Goal: Task Accomplishment & Management: Complete application form

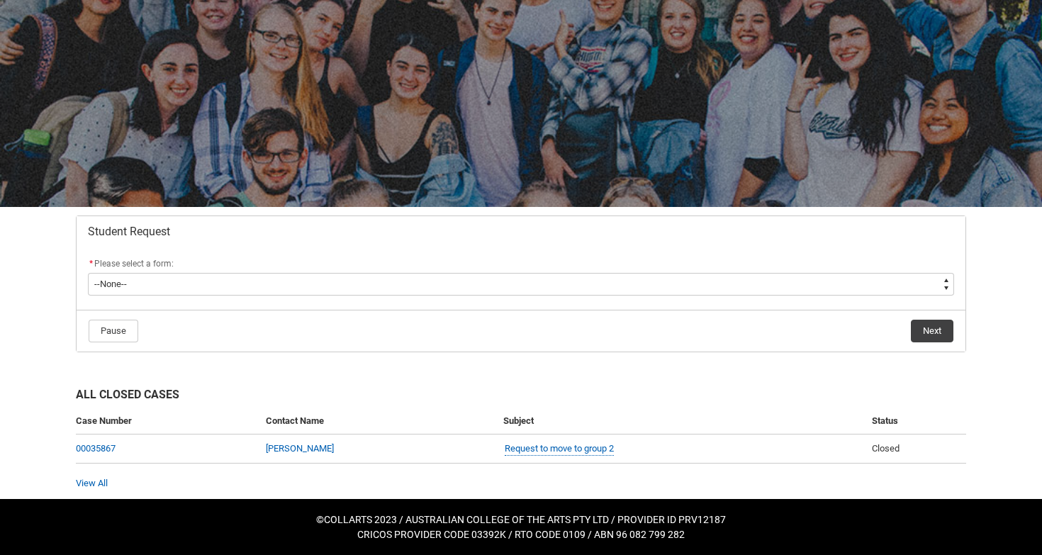
scroll to position [76, 0]
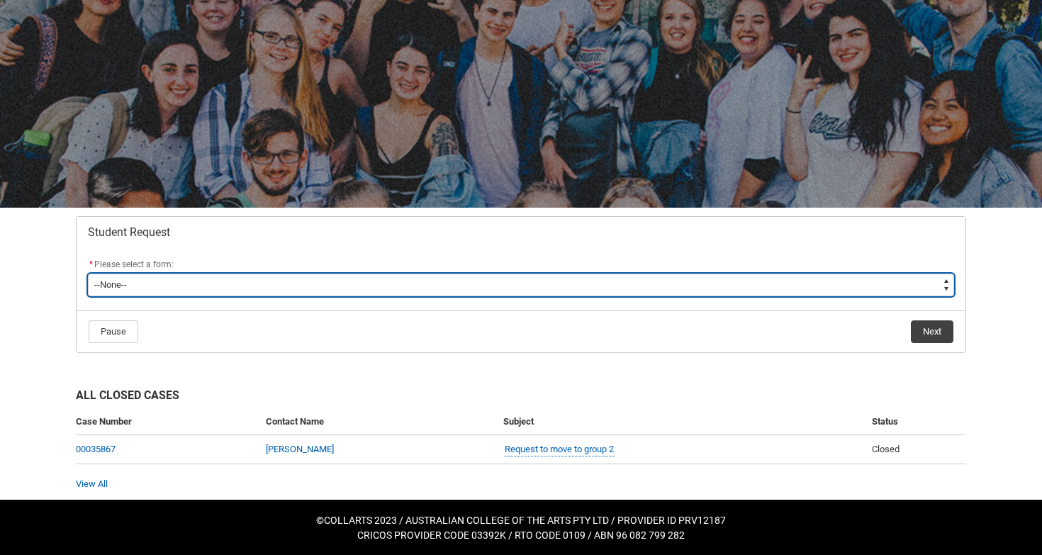
type lightning-select "Assignment_Extension_Choice"
select select "Assignment_Extension_Choice"
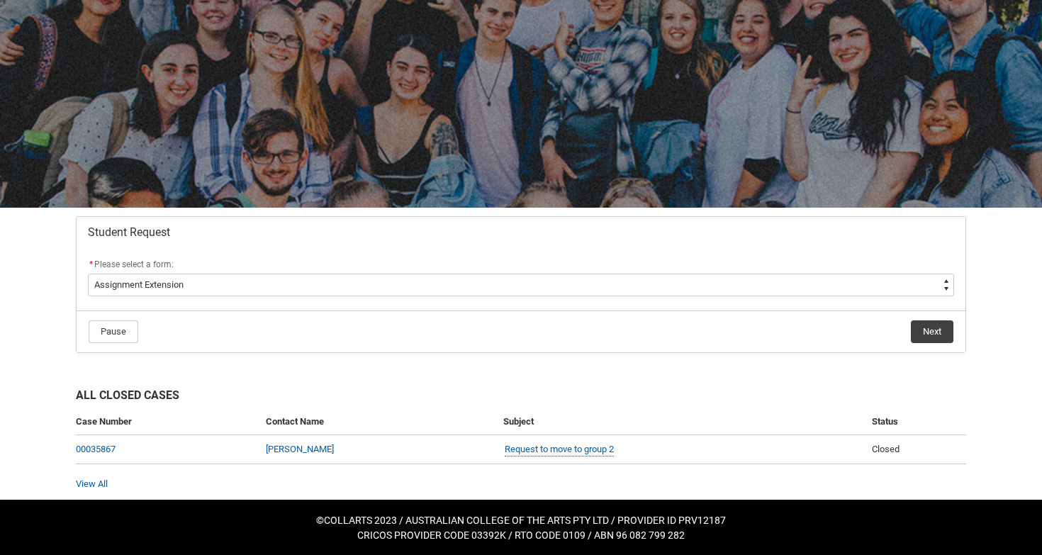
click at [943, 342] on button "Next" at bounding box center [932, 331] width 43 height 23
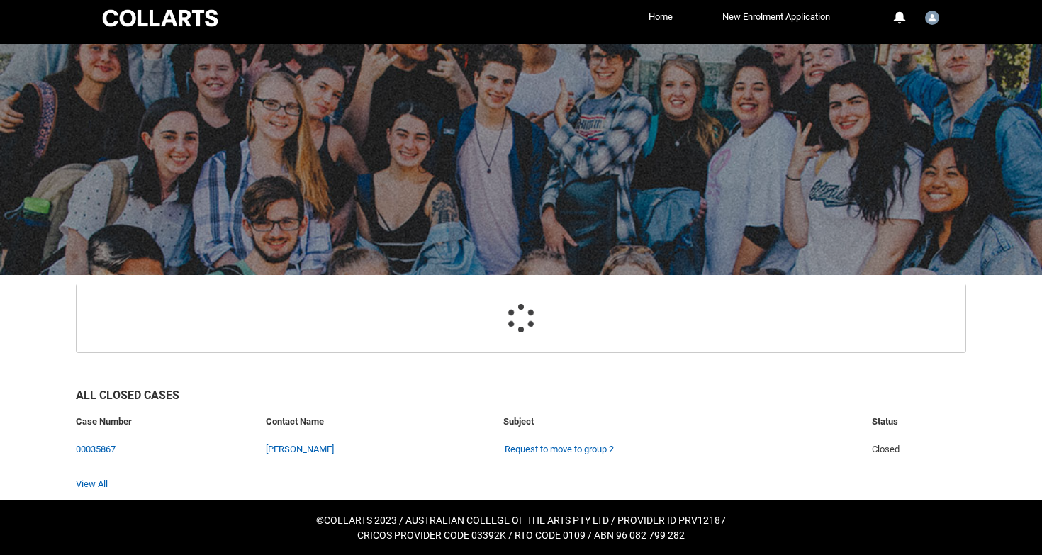
scroll to position [103, 0]
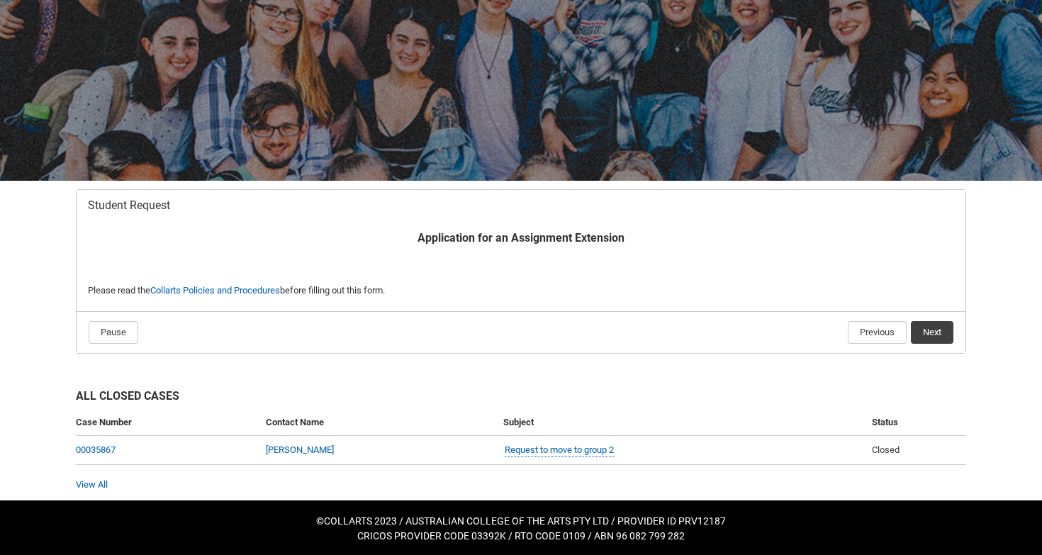
click at [943, 330] on button "Next" at bounding box center [932, 332] width 43 height 23
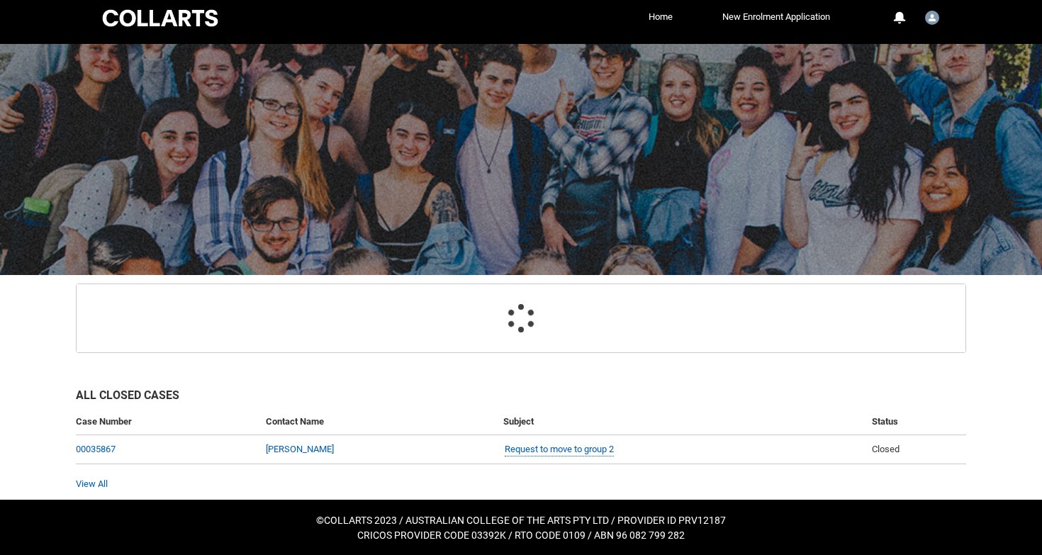
scroll to position [151, 0]
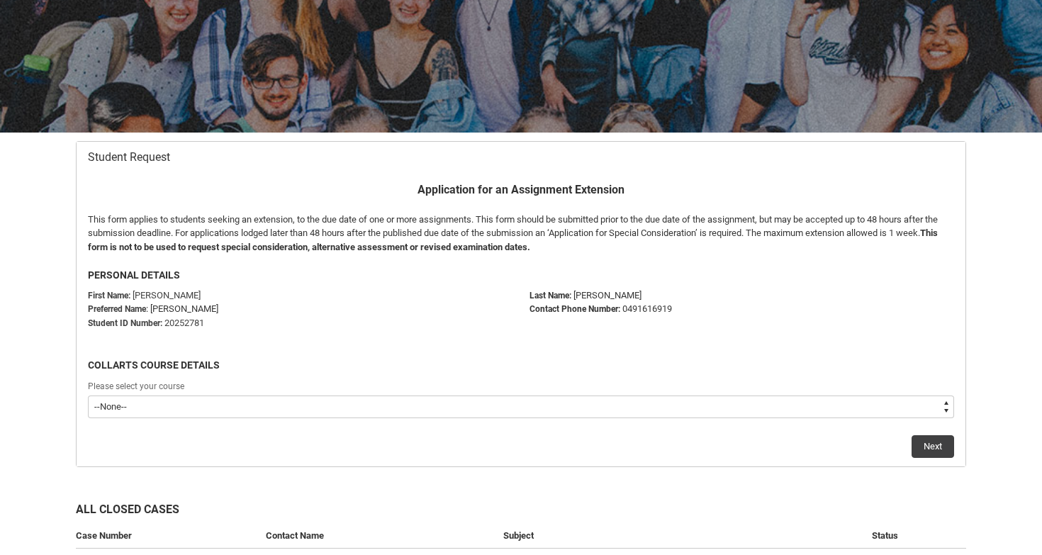
type lightning-select "recordPicklist_ProgramEnrollment.a0jOZ000003OhLRYA0"
select select "recordPicklist_ProgramEnrollment.a0jOZ000003OhLRYA0"
click at [945, 444] on button "Next" at bounding box center [932, 446] width 43 height 23
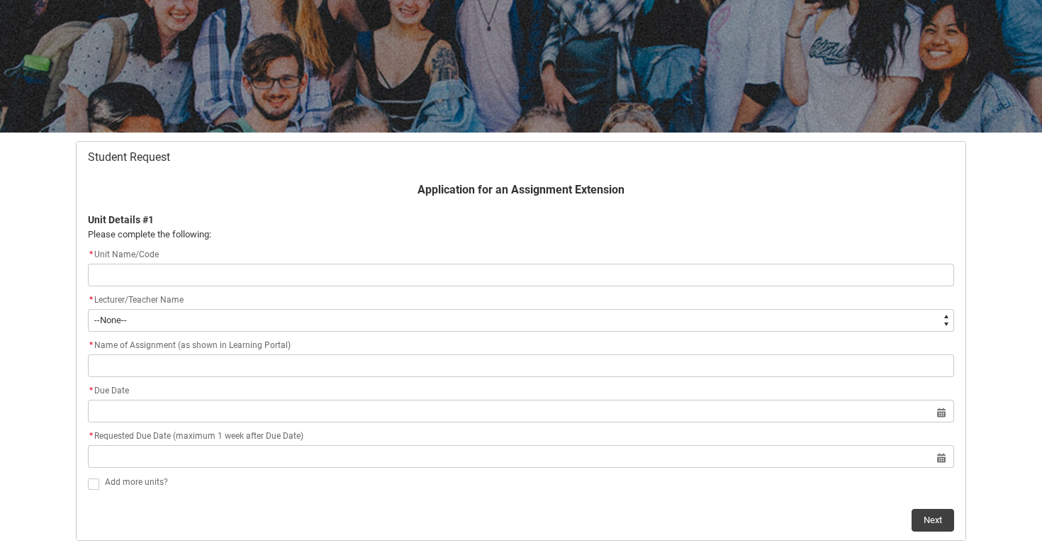
scroll to position [189, 0]
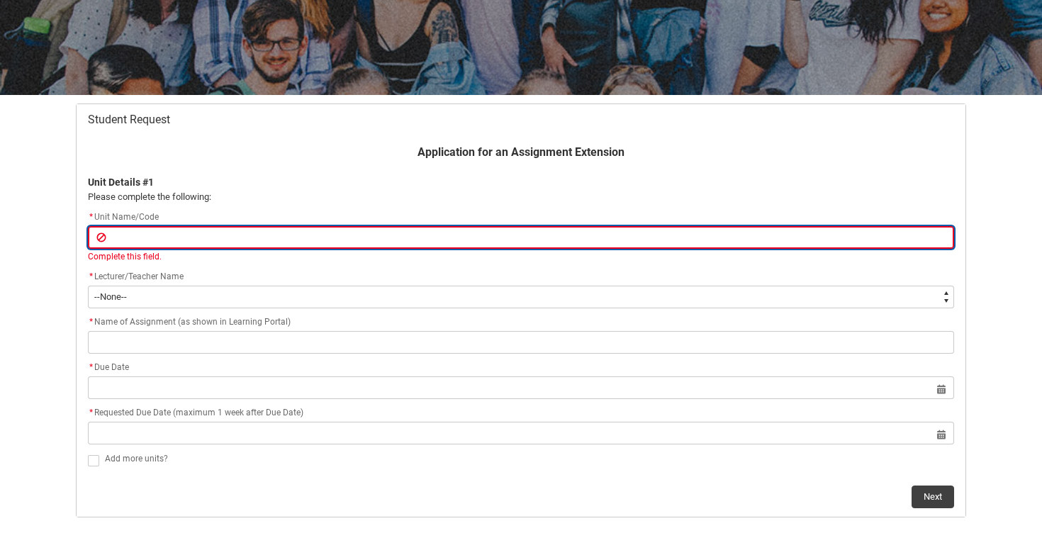
paste input "[SCMDFES] Digital Film Editing"
type lightning-primitive-input-simple "[SCMDFES] Digital Film Editing"
type input "[SCMDFES] Digital Film Editing"
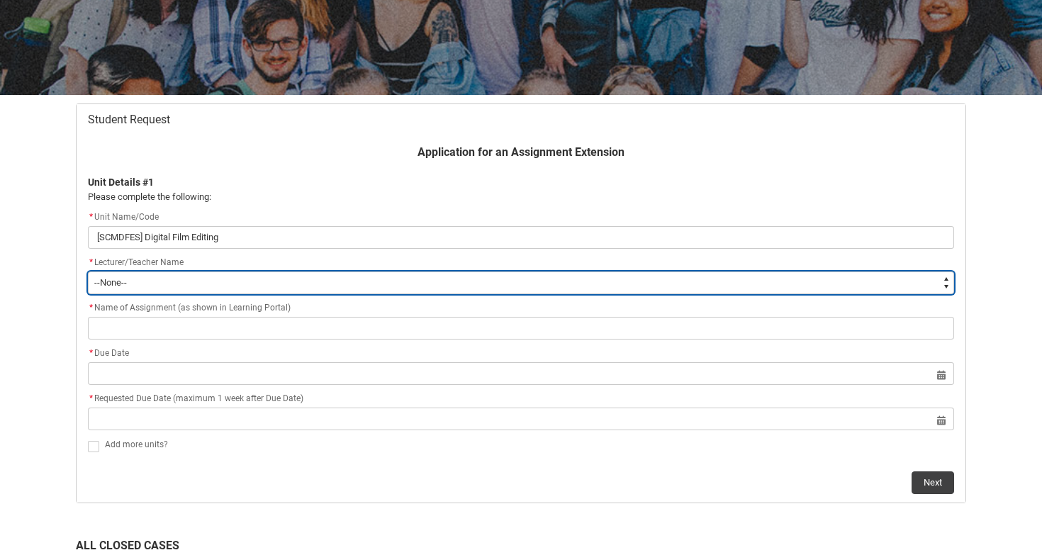
type lightning-select "Faculty_NamefromAtoM.003OZ000008QgwhYAC"
select select "Faculty_NamefromAtoM.003OZ000008QgwhYAC"
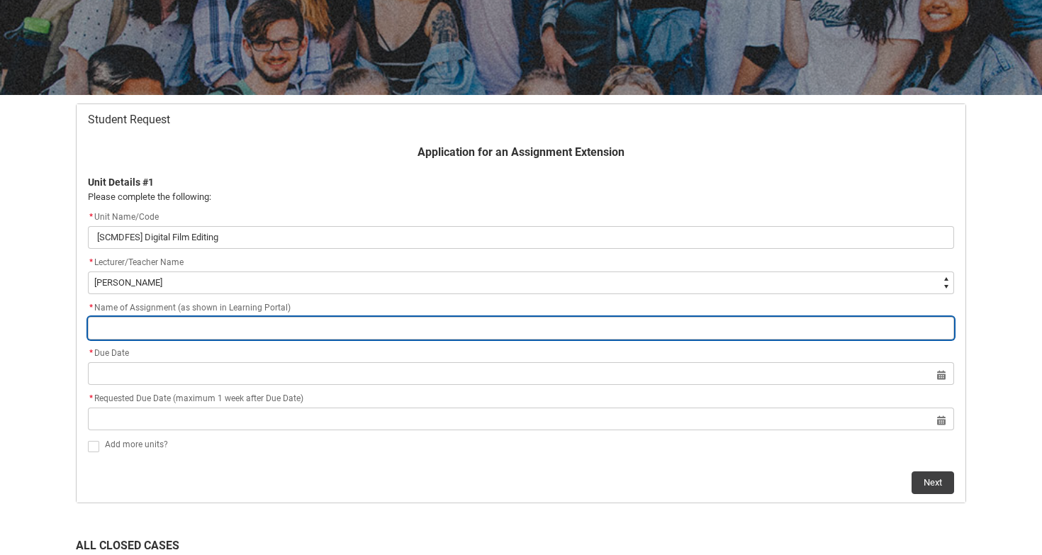
click at [196, 327] on input "Redu_Student_Request flow" at bounding box center [521, 328] width 866 height 23
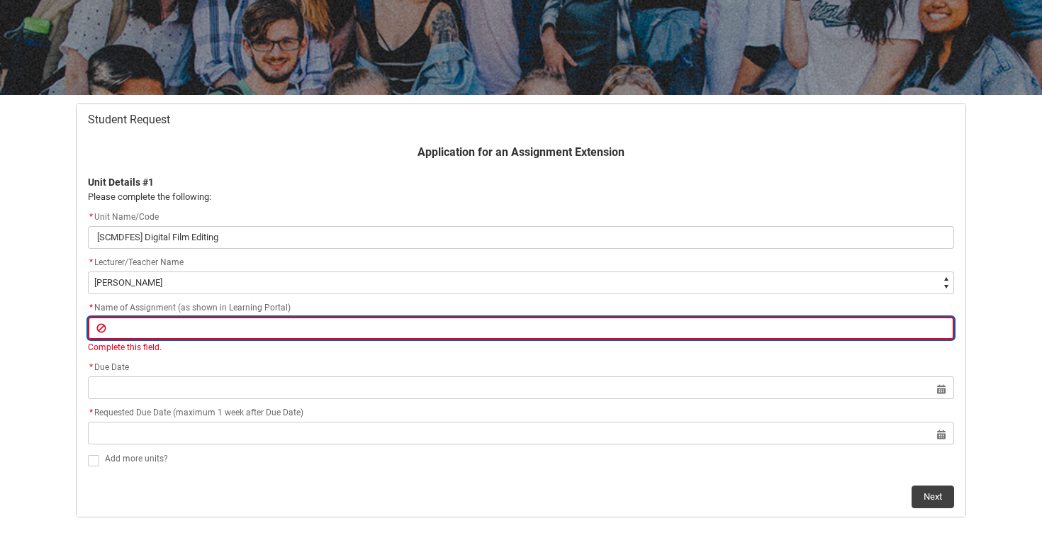
paste input "Assignment 2 - Produce a final edit of a film - Due Week 10 - [DATE]"
type lightning-primitive-input-simple "Assignment 2 - Produce a final edit of a film - Due Week 10 - [DATE]"
type input "Assignment 2 - Produce a final edit of a film - Due Week 10 - [DATE]"
type lightning-primitive-input-simple "Assignment 2 - Produce a final edit of a film - Due Week 10 - [PERSON_NAME]"
type input "Assignment 2 - Produce a final edit of a film - Due Week 10 - [PERSON_NAME]"
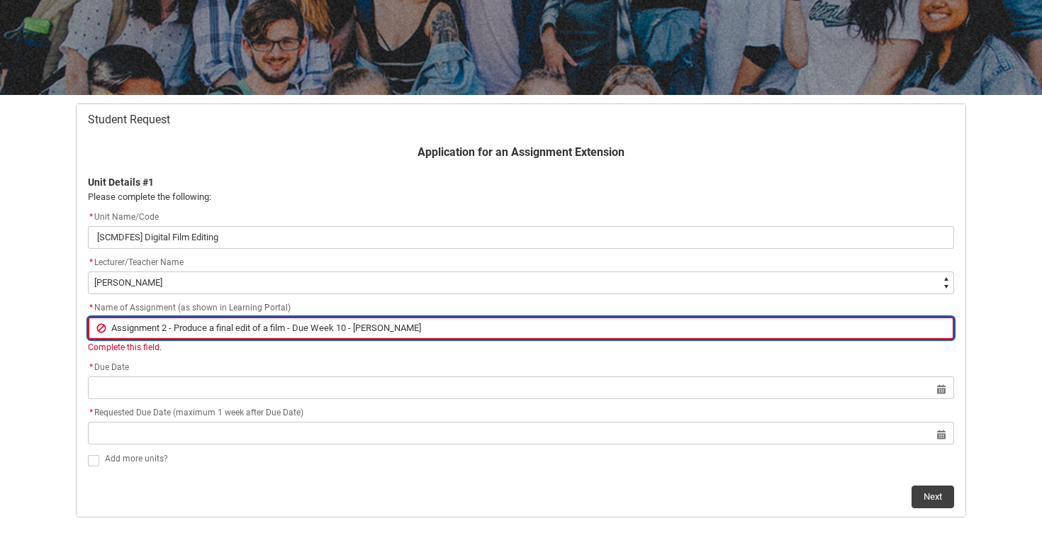
type lightning-primitive-input-simple "Assignment 2 - Produce a final edit of a film - Due Week 10 - Frid"
type input "Assignment 2 - Produce a final edit of a film - Due Week 10 - Frid"
type lightning-primitive-input-simple "Assignment 2 - Produce a final edit of a film - Due Week 10 - Fri"
type input "Assignment 2 - Produce a final edit of a film - Due Week 10 - Fri"
type lightning-primitive-input-simple "Assignment 2 - Produce a final edit of a film - Due Week 10 - Fr"
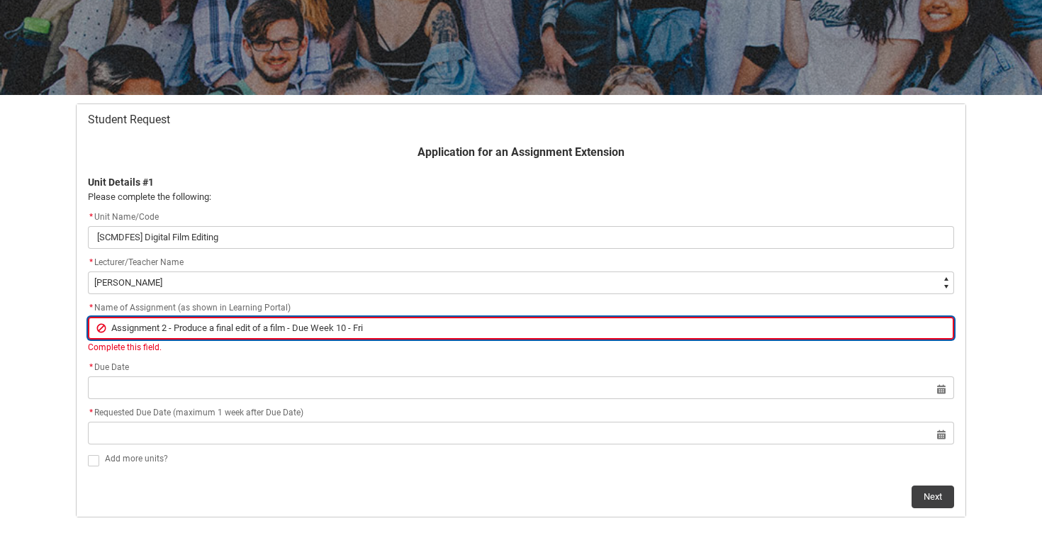
type input "Assignment 2 - Produce a final edit of a film - Due Week 10 - Fr"
type lightning-primitive-input-simple "Assignment 2 - Produce a final edit of a film - Due Week 10 - F"
type input "Assignment 2 - Produce a final edit of a film - Due Week 10 - F"
type lightning-primitive-input-simple "Assignment 2 - Produce a final edit of a film - Due Week 10 -"
type input "Assignment 2 - Produce a final edit of a film - Due Week 10 -"
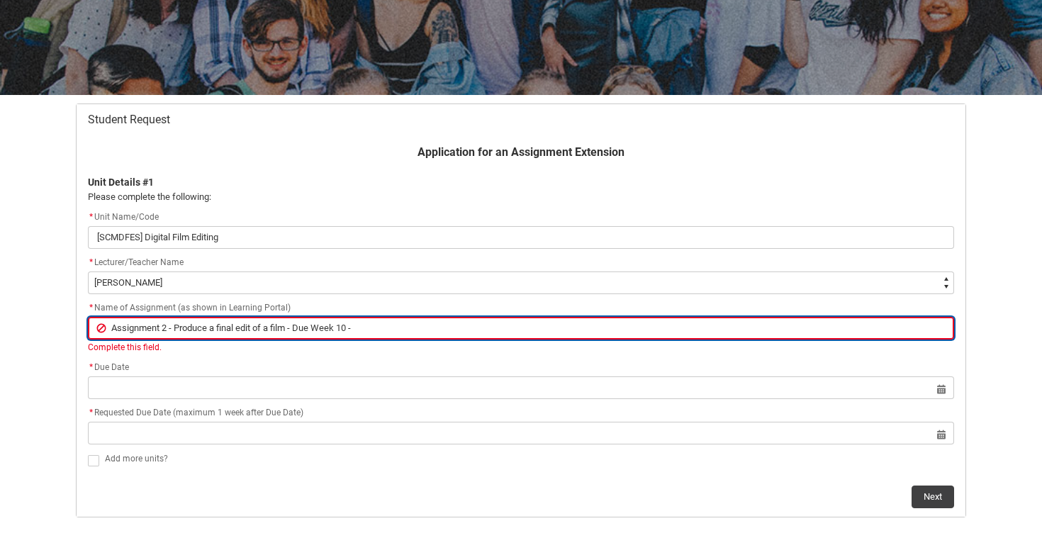
type lightning-primitive-input-simple "Assignment 2 - Produce a final edit of a film - Due Week 10 -"
type input "Assignment 2 - Produce a final edit of a film - Due Week 10 -"
type lightning-primitive-input-simple "Assignment 2 - Produce a final edit of a film - Due Week 10"
type input "Assignment 2 - Produce a final edit of a film - Due Week 10"
type lightning-primitive-input-simple "Assignment 2 - Produce a final edit of a film - Due Week 10"
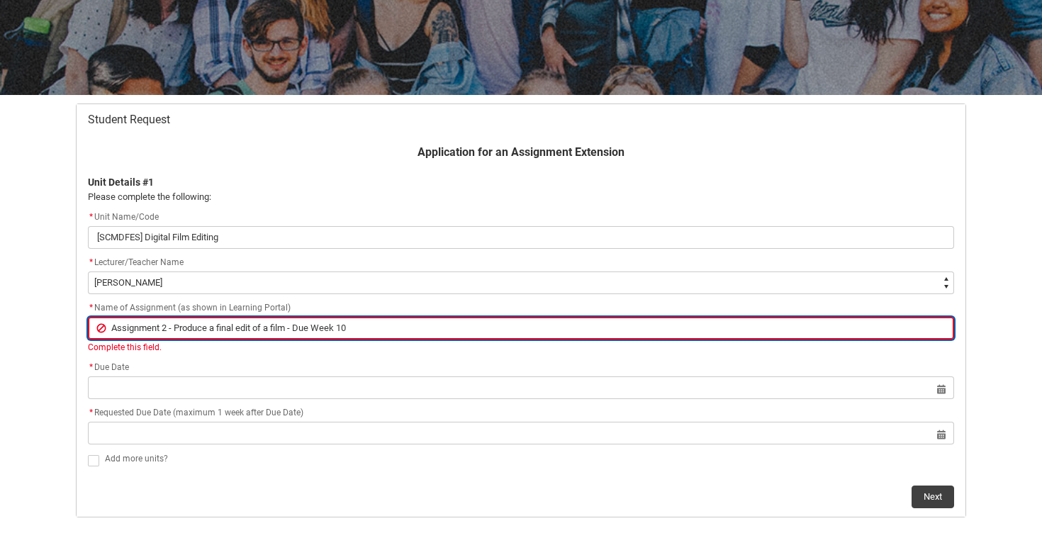
type input "Assignment 2 - Produce a final edit of a film - Due Week 10"
type lightning-primitive-input-simple "Assignment 2 - Produce a final edit of a film - Due Week 1"
type input "Assignment 2 - Produce a final edit of a film - Due Week 1"
type lightning-primitive-input-simple "Assignment 2 - Produce a final edit of a film - Due Week"
type input "Assignment 2 - Produce a final edit of a film - Due Week"
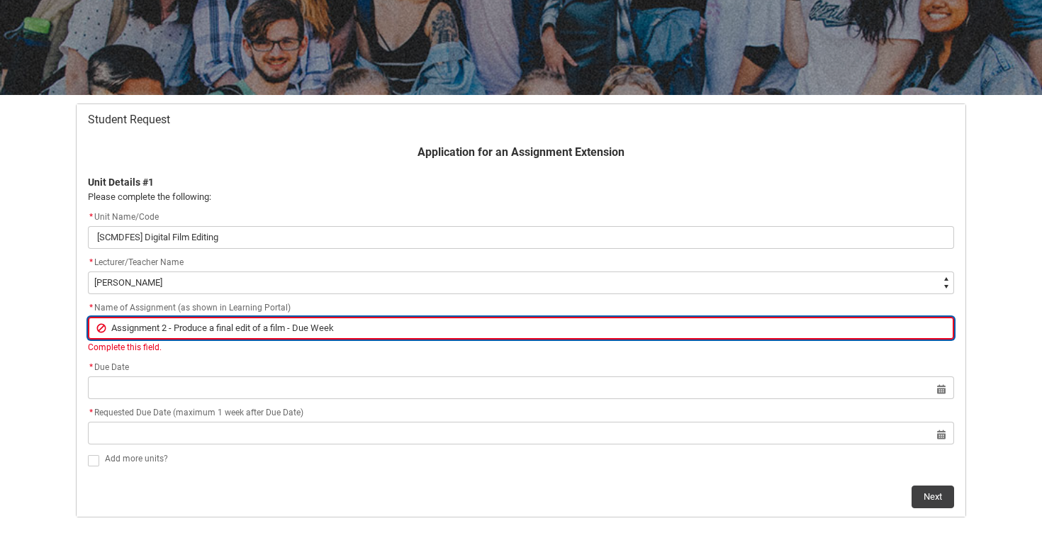
type lightning-primitive-input-simple "Assignment 2 - Produce a final edit of a film - Due Week"
type input "Assignment 2 - Produce a final edit of a film - Due Week"
type lightning-primitive-input-simple "Assignment 2 - Produce a final edit of a film - Due Wee"
type input "Assignment 2 - Produce a final edit of a film - Due Wee"
type lightning-primitive-input-simple "Assignment 2 - Produce a final edit of a film - Due We"
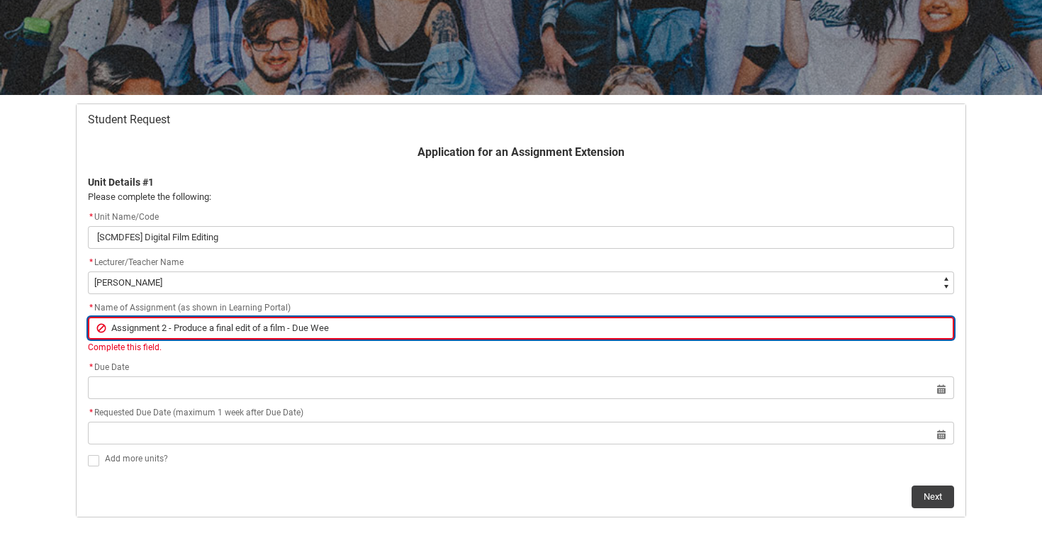
type input "Assignment 2 - Produce a final edit of a film - Due We"
type lightning-primitive-input-simple "Assignment 2 - Produce a final edit of a film - Due W"
type input "Assignment 2 - Produce a final edit of a film - Due W"
type lightning-primitive-input-simple "Assignment 2 - Produce a final edit of a film - Due"
type input "Assignment 2 - Produce a final edit of a film - Due"
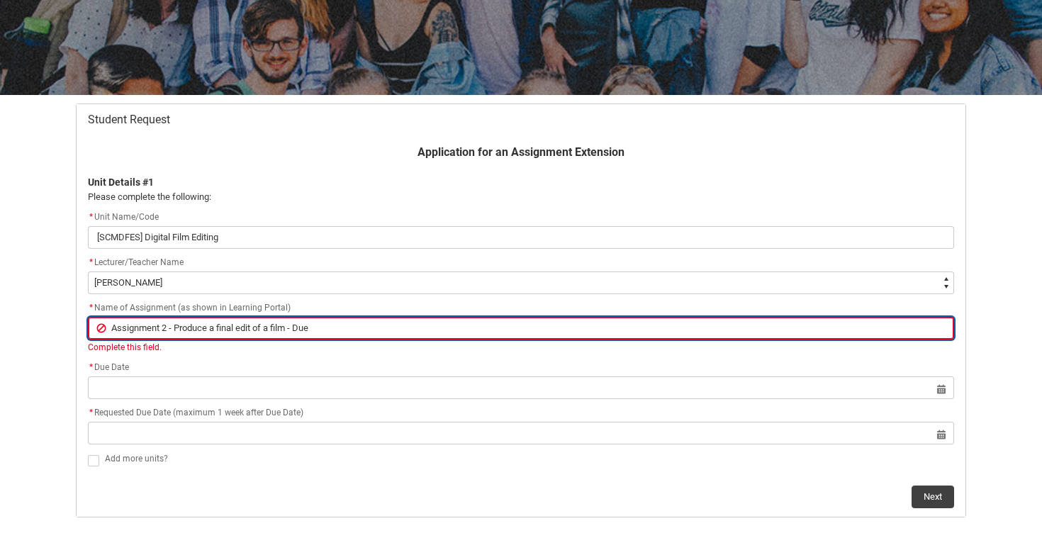
type lightning-primitive-input-simple "Assignment 2 - Produce a final edit of a film - Due"
type input "Assignment 2 - Produce a final edit of a film - Due"
type lightning-primitive-input-simple "Assignment 2 - Produce a final edit of a film - Du"
type input "Assignment 2 - Produce a final edit of a film - Du"
type lightning-primitive-input-simple "Assignment 2 - Produce a final edit of a film - D"
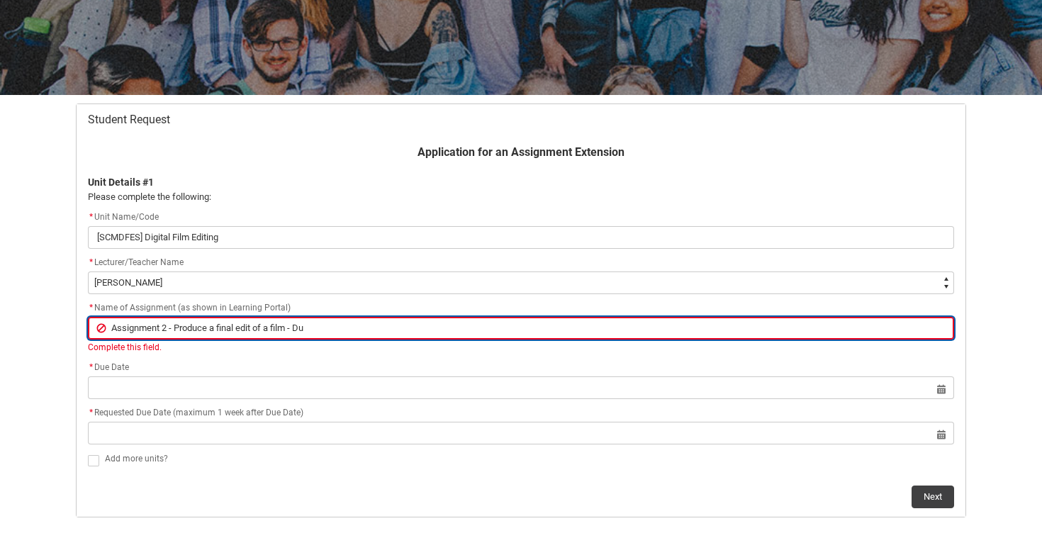
type input "Assignment 2 - Produce a final edit of a film - D"
type lightning-primitive-input-simple "Assignment 2 - Produce a final edit of a film -"
type input "Assignment 2 - Produce a final edit of a film -"
type lightning-primitive-input-simple "Assignment 2 - Produce a final edit of a film -"
type input "Assignment 2 - Produce a final edit of a film -"
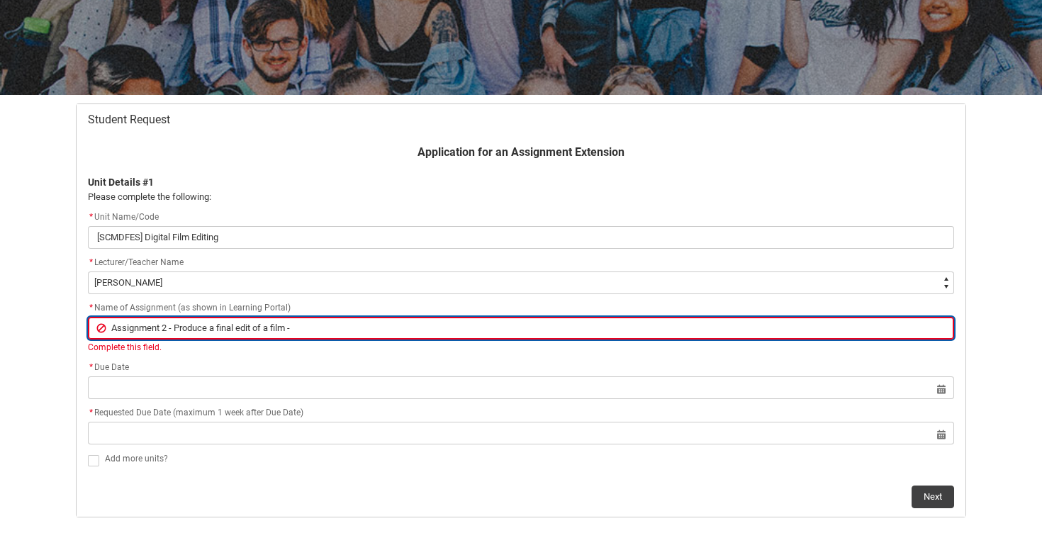
type lightning-primitive-input-simple "Assignment 2 - Produce a final edit of a film"
type input "Assignment 2 - Produce a final edit of a film"
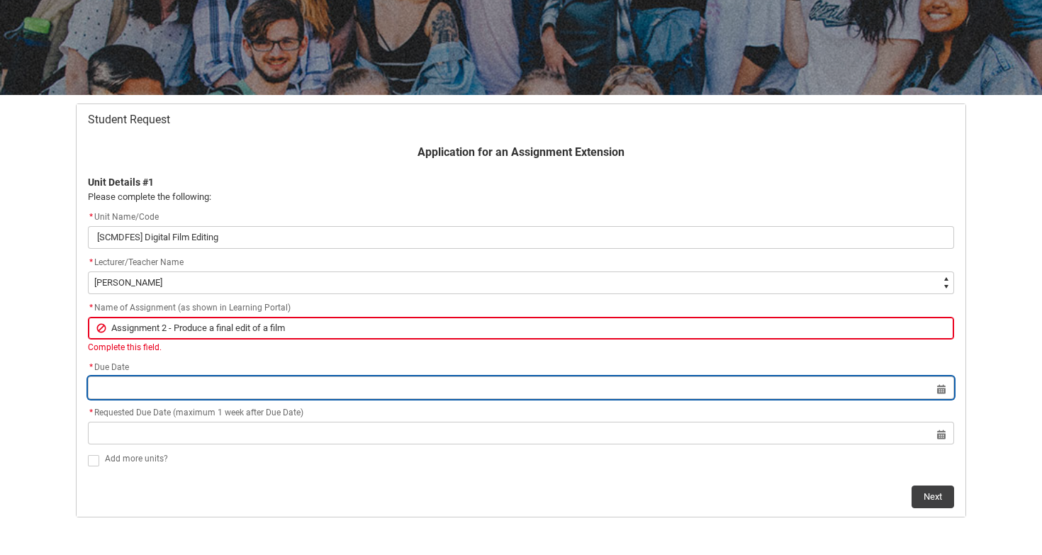
click at [173, 393] on lightning-datepicker "Select a date for Format: [DATE]" at bounding box center [521, 387] width 866 height 11
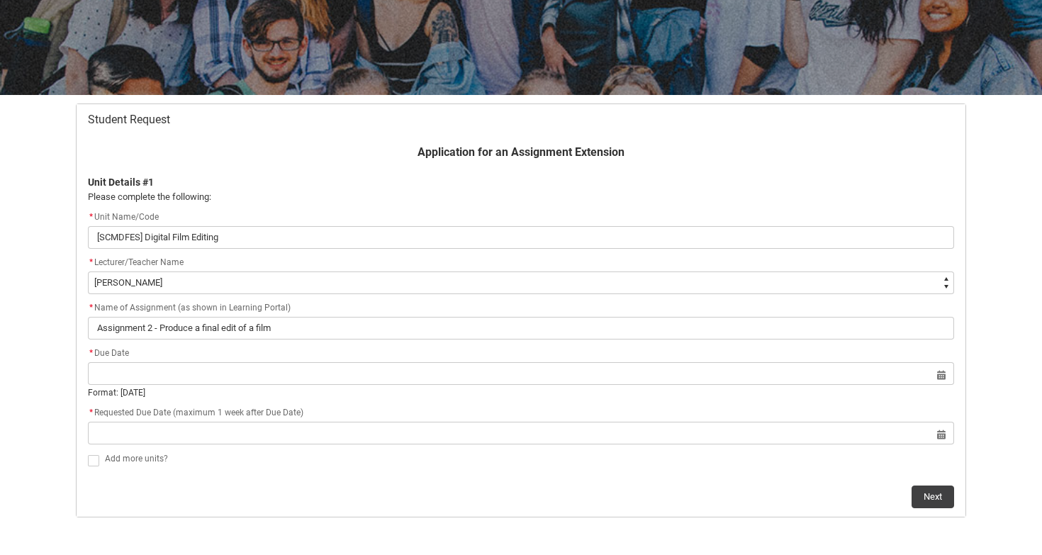
click at [120, 417] on div "* Requested Due Date (maximum 1 week after Due Date)" at bounding box center [521, 413] width 866 height 17
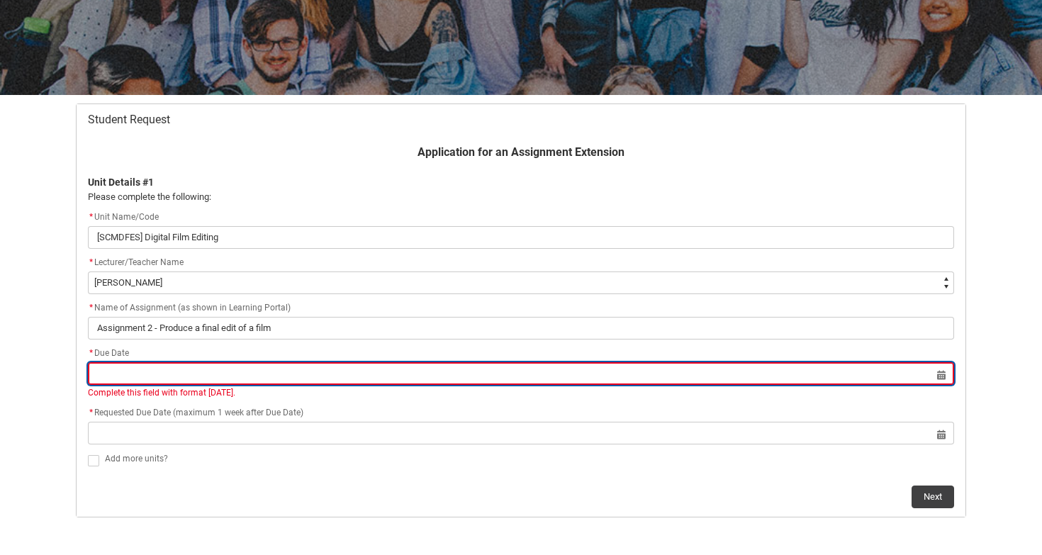
click at [124, 376] on input "Redu_Student_Request flow" at bounding box center [521, 373] width 866 height 23
select select "2025"
type input "08.08"
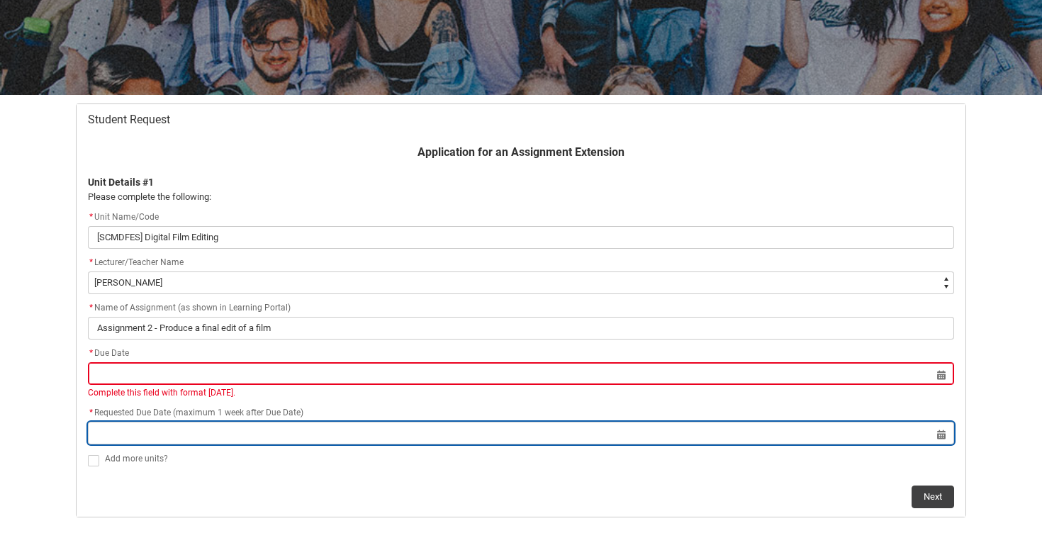
click at [184, 436] on input "Redu_Student_Request flow" at bounding box center [521, 433] width 866 height 23
select select "2025"
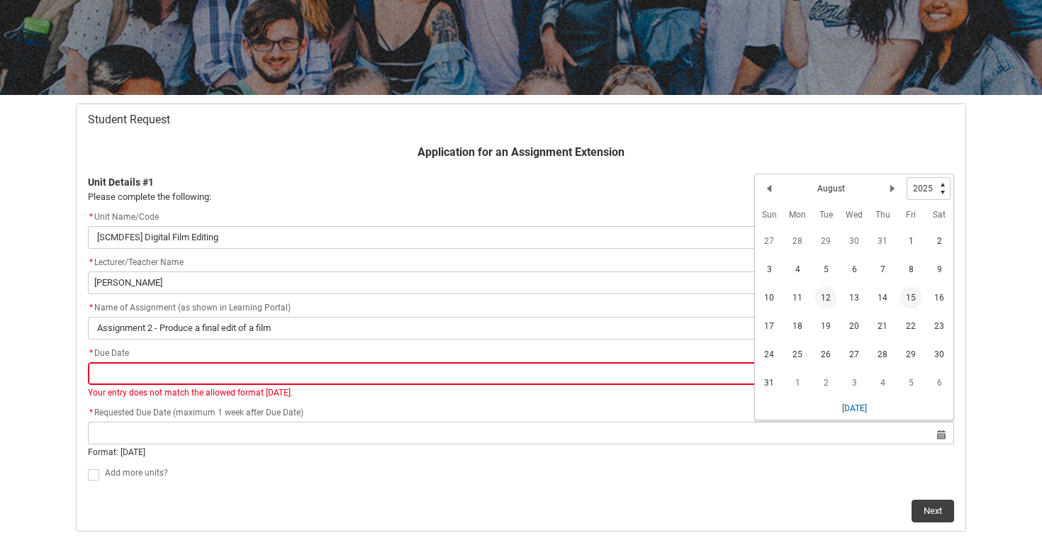
click at [912, 301] on span "15" at bounding box center [910, 297] width 23 height 23
type lightning-datepicker "[DATE]"
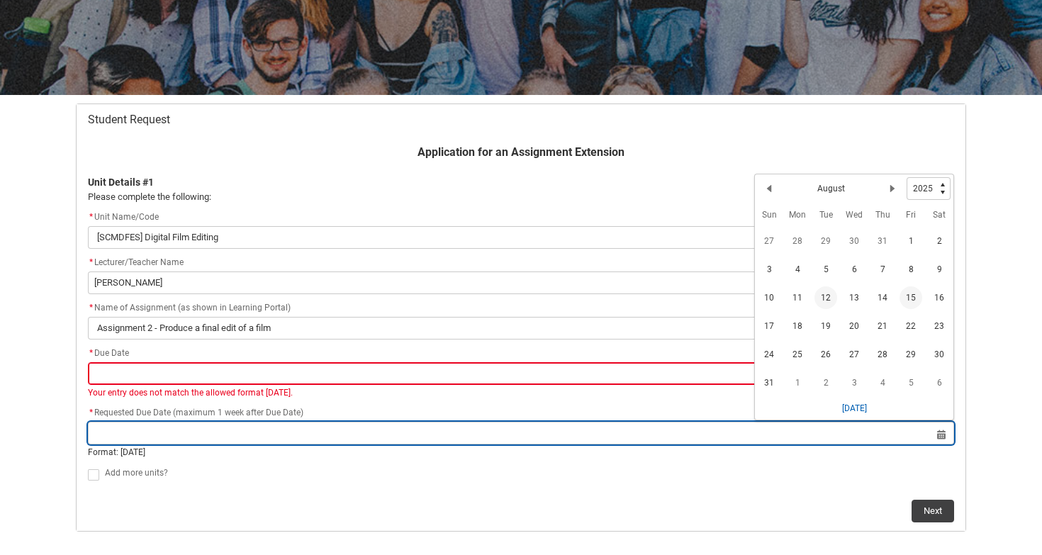
type lightning-input "[DATE]"
type input "[DATE]"
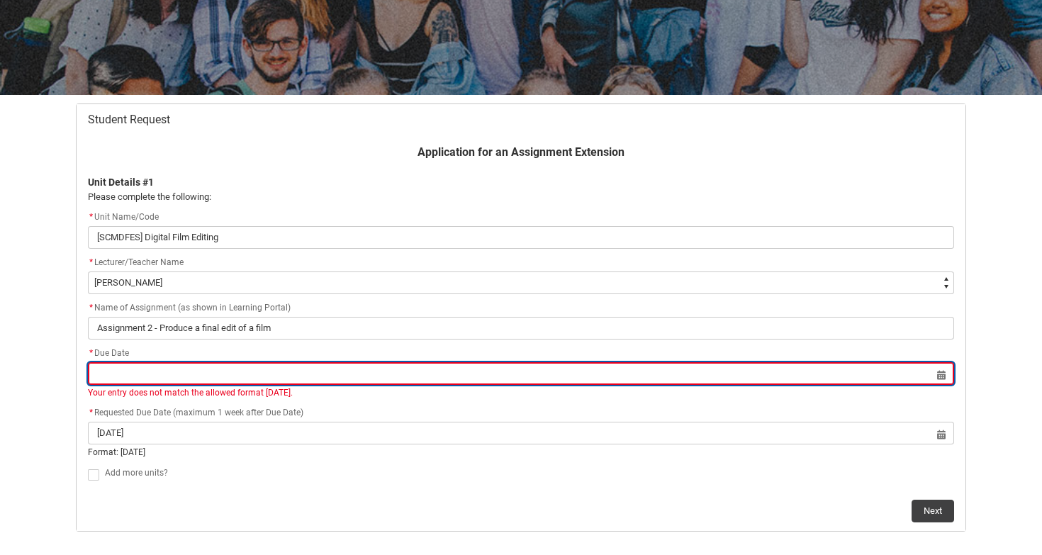
click at [240, 376] on input "Redu_Student_Request flow" at bounding box center [521, 373] width 866 height 23
select select "2025"
type input "[DATE]"
type lightning-datepicker "[DATE]"
type lightning-input "[DATE]"
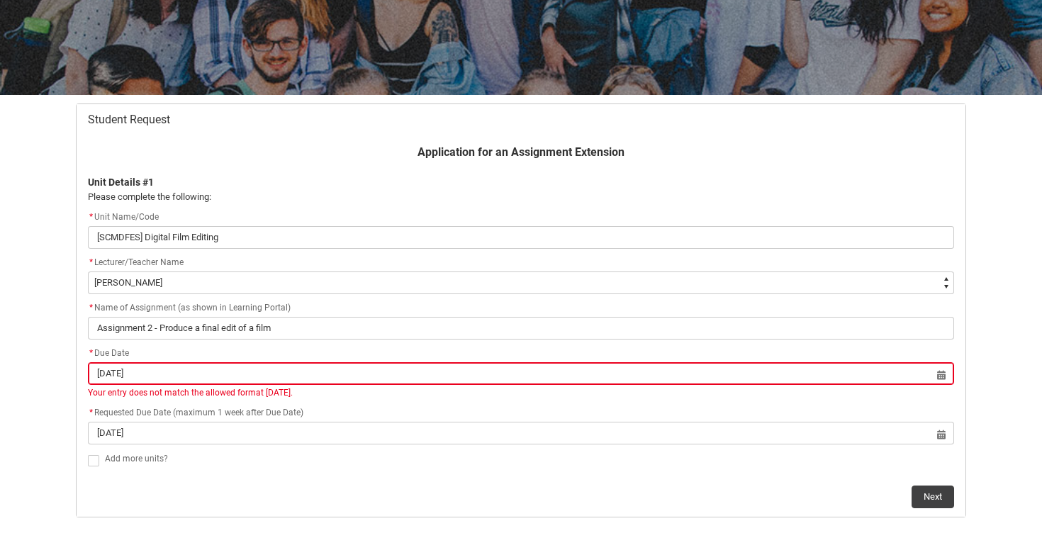
click at [244, 456] on div "Add more units?" at bounding box center [529, 459] width 849 height 17
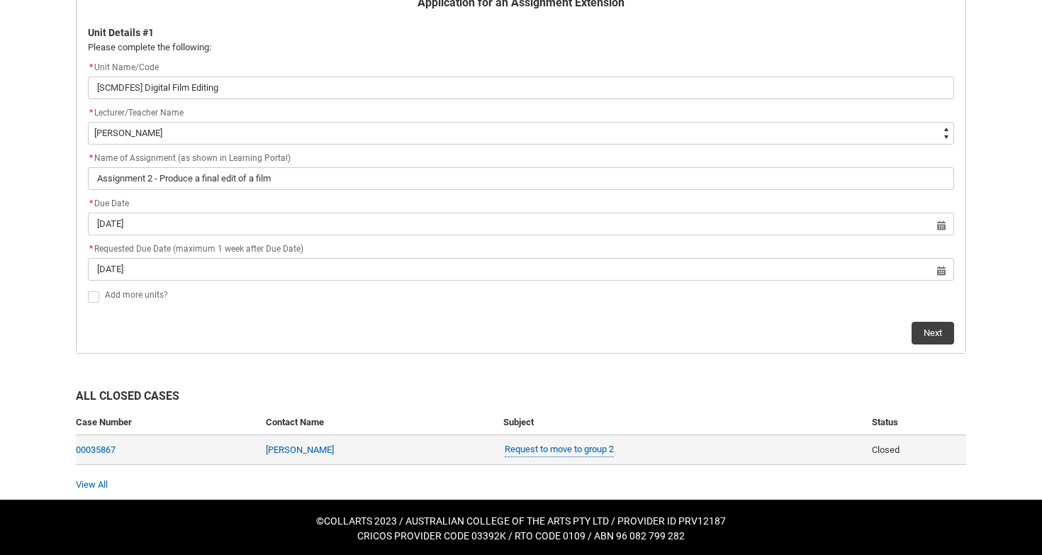
scroll to position [337, 0]
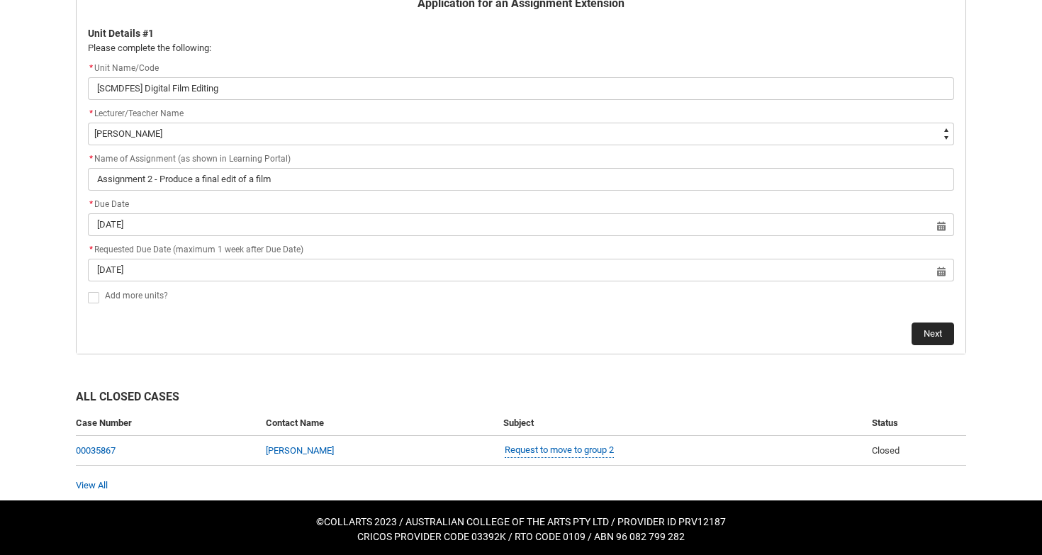
click at [935, 334] on button "Next" at bounding box center [932, 333] width 43 height 23
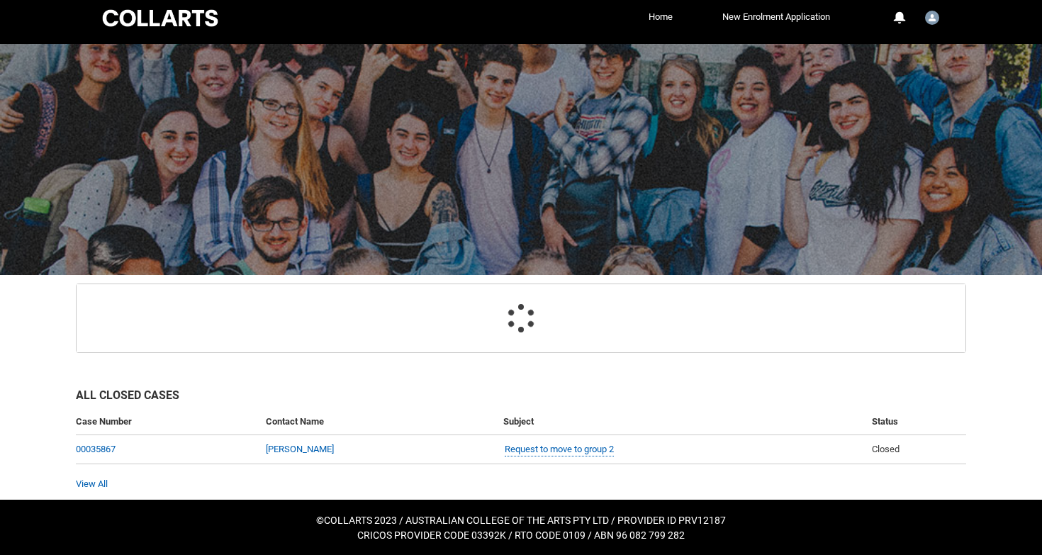
scroll to position [151, 0]
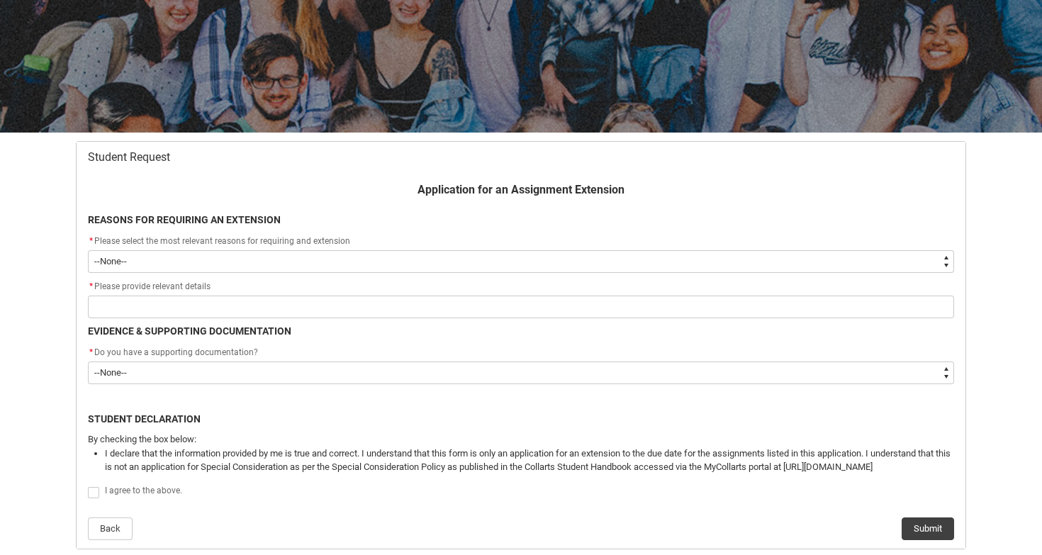
type lightning-select "choice_AssignmentExtension_Reason_MedicalReasons"
select select "choice_AssignmentExtension_Reason_MedicalReasons"
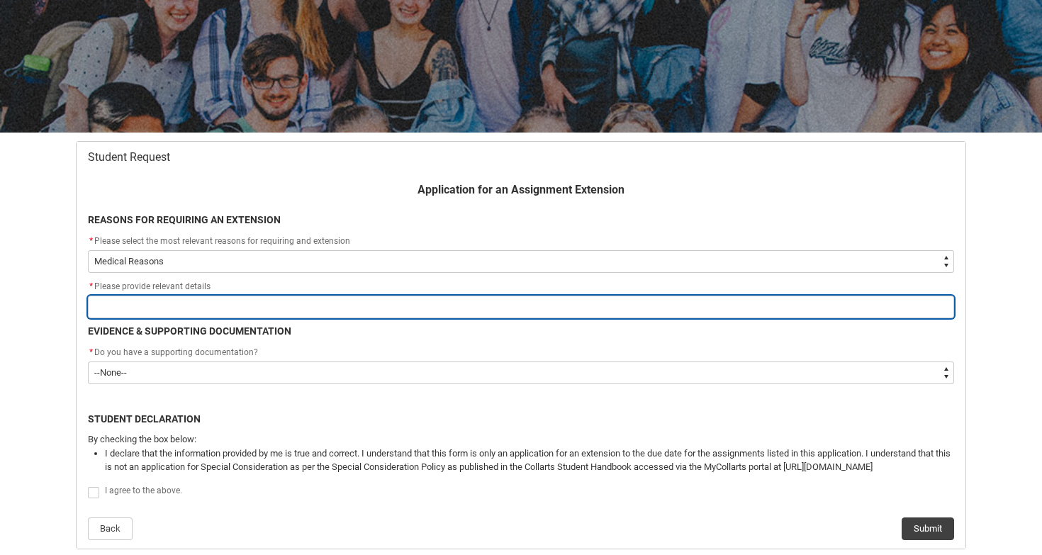
click at [297, 304] on input "Redu_Student_Request flow" at bounding box center [521, 307] width 866 height 23
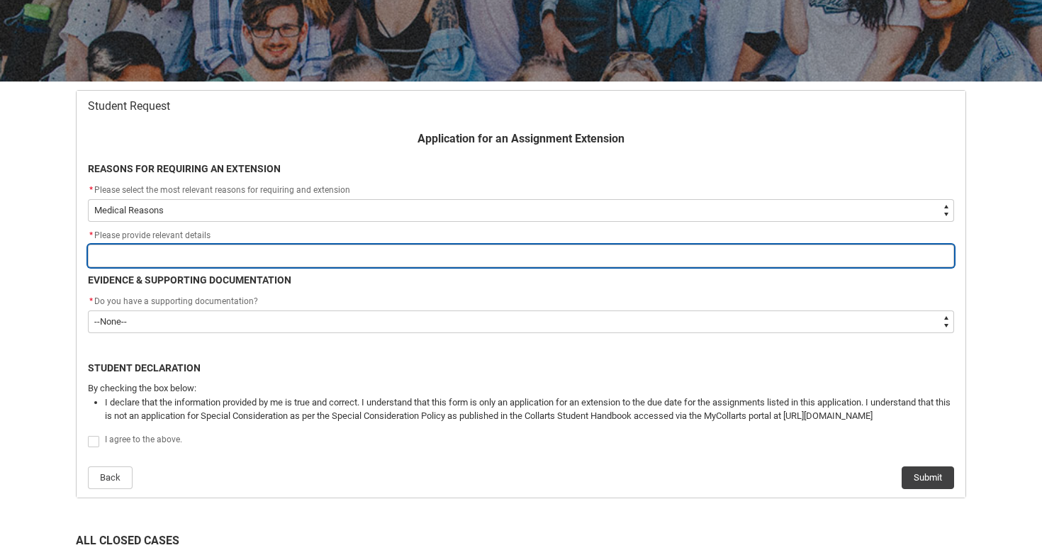
scroll to position [203, 0]
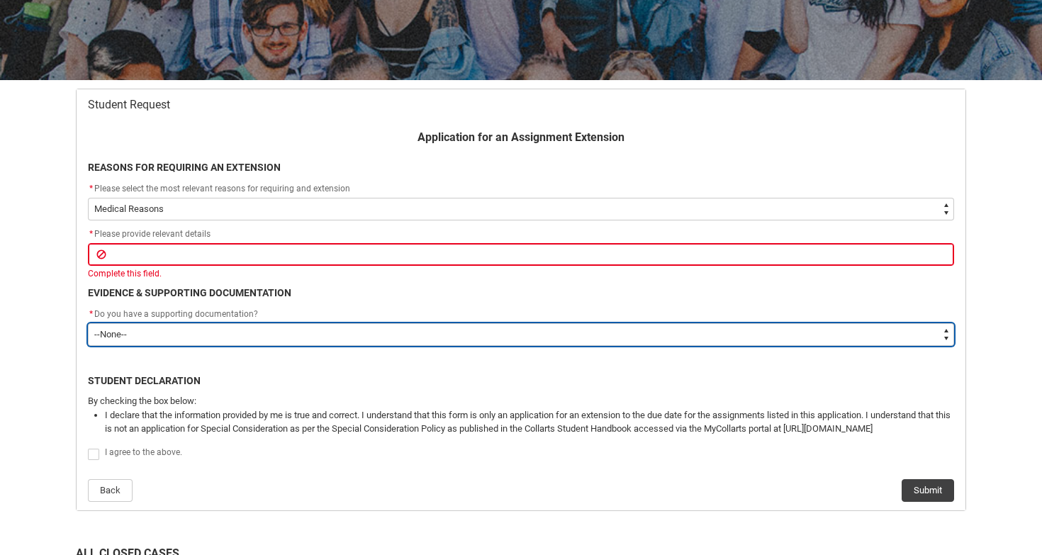
type lightning-select "Yes"
select select "Yes"
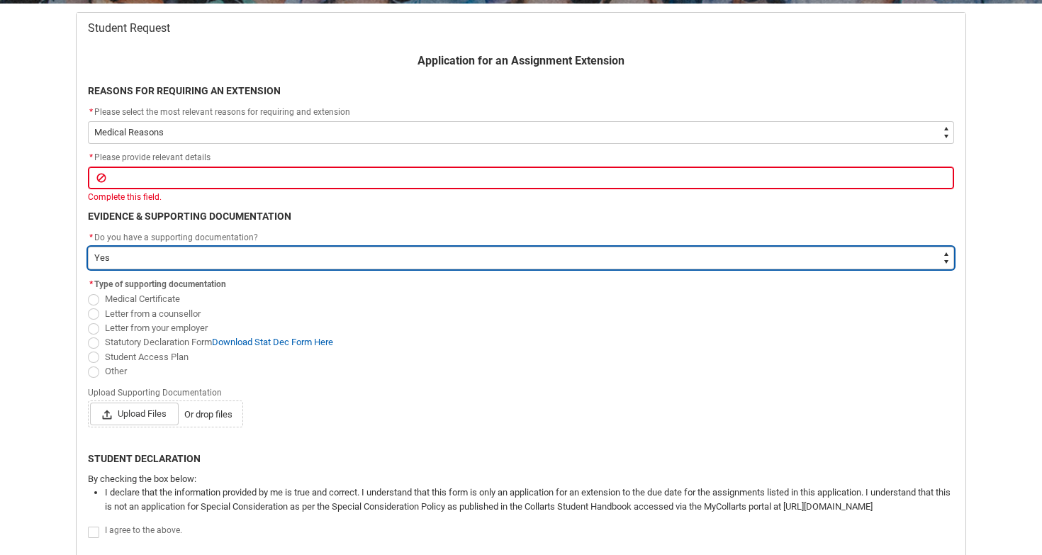
scroll to position [285, 0]
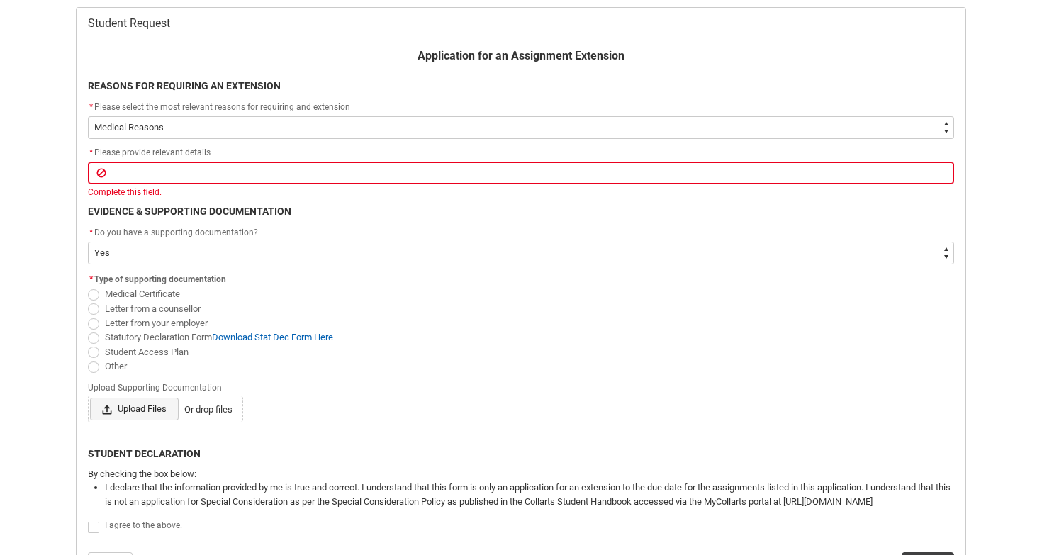
click at [128, 403] on span "Upload Files" at bounding box center [134, 409] width 89 height 23
click at [90, 398] on input "Upload Files Or drop files" at bounding box center [89, 397] width 1 height 1
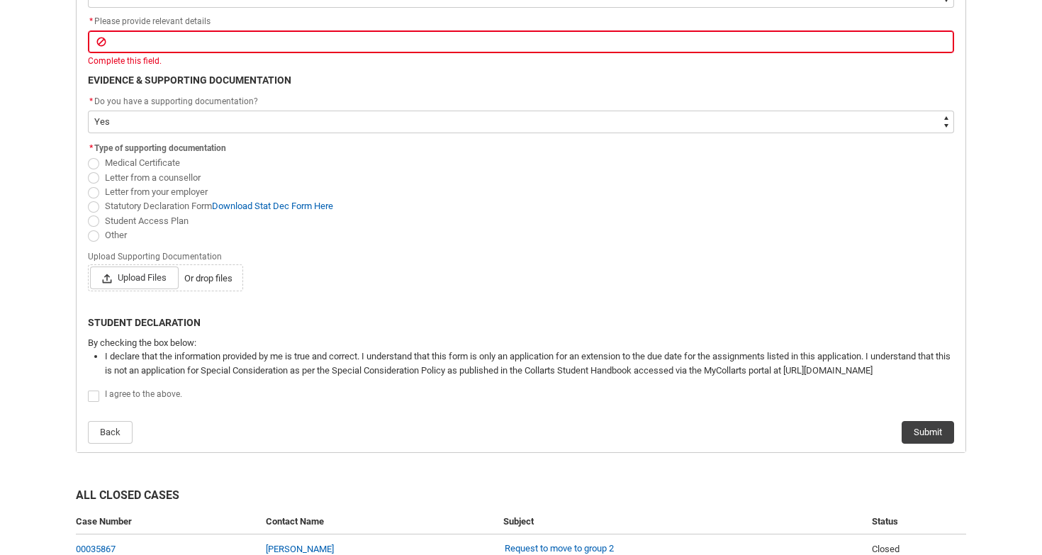
scroll to position [425, 0]
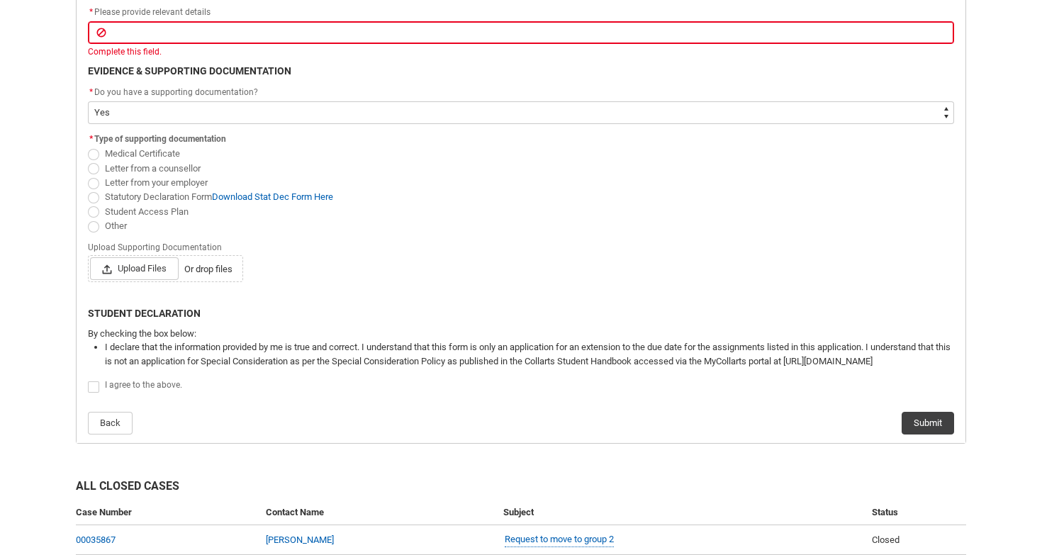
click at [94, 381] on span "Redu_Student_Request flow" at bounding box center [93, 386] width 11 height 11
click at [88, 379] on input "Redu_Student_Request flow" at bounding box center [87, 378] width 1 height 1
type lightning-input "true"
checkbox input "true"
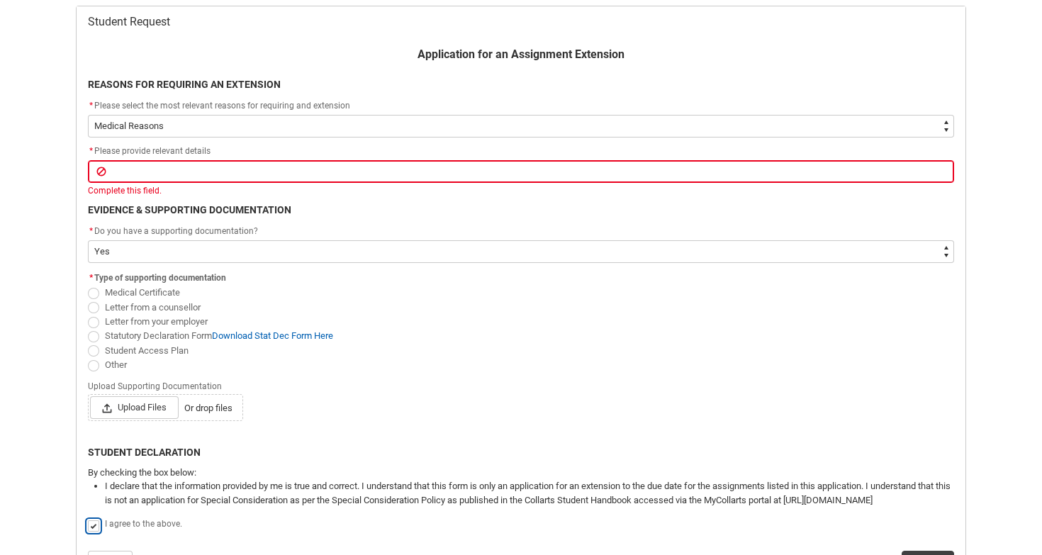
scroll to position [267, 0]
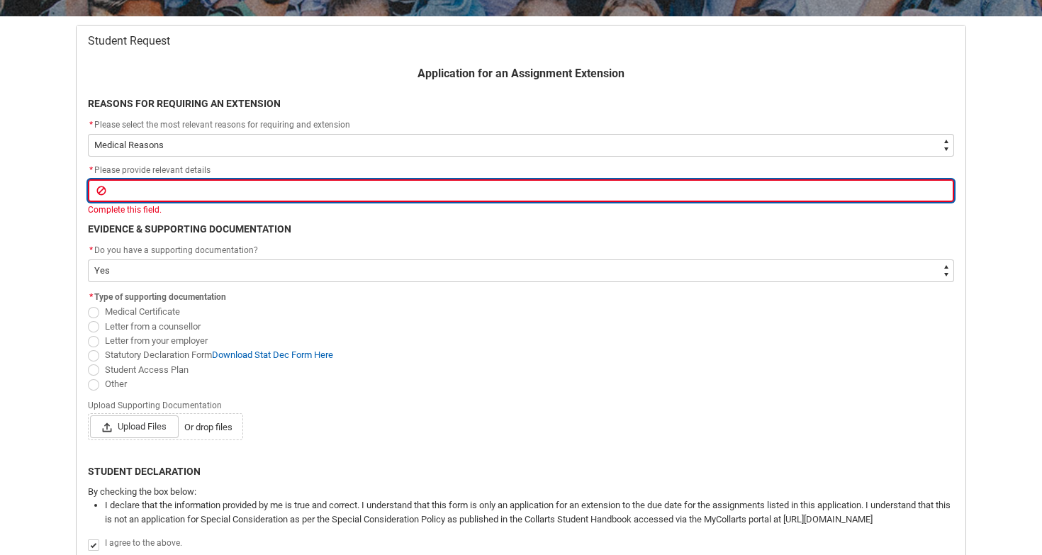
click at [177, 191] on input "Redu_Student_Request flow" at bounding box center [521, 190] width 866 height 23
type lightning-primitive-input-simple "r"
type input "r"
type lightning-primitive-input-simple "re"
type input "re"
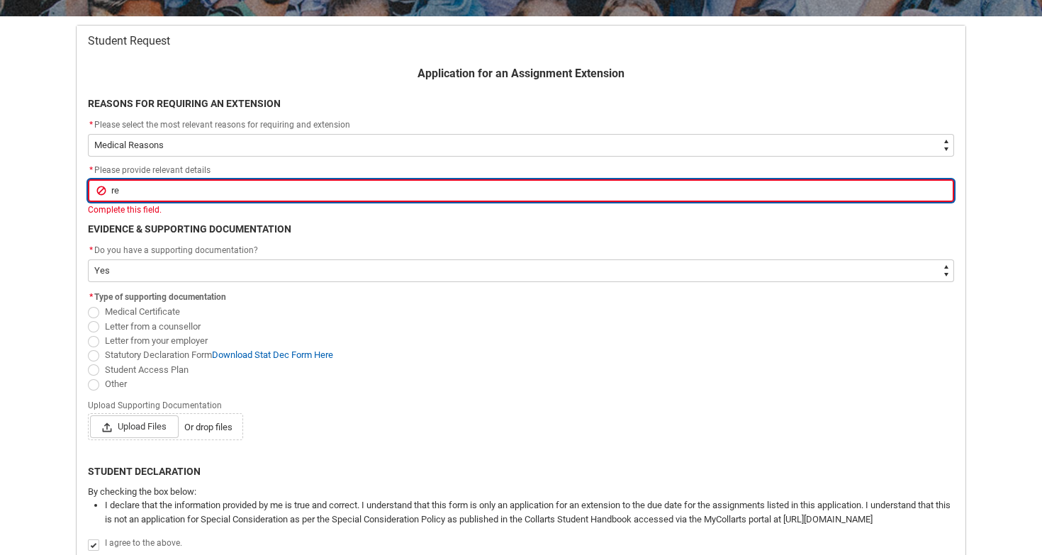
type lightning-primitive-input-simple "rel"
type input "rel"
type lightning-primitive-input-simple "[MEDICAL_DATA]"
type input "[MEDICAL_DATA]"
type lightning-primitive-input-simple "relat"
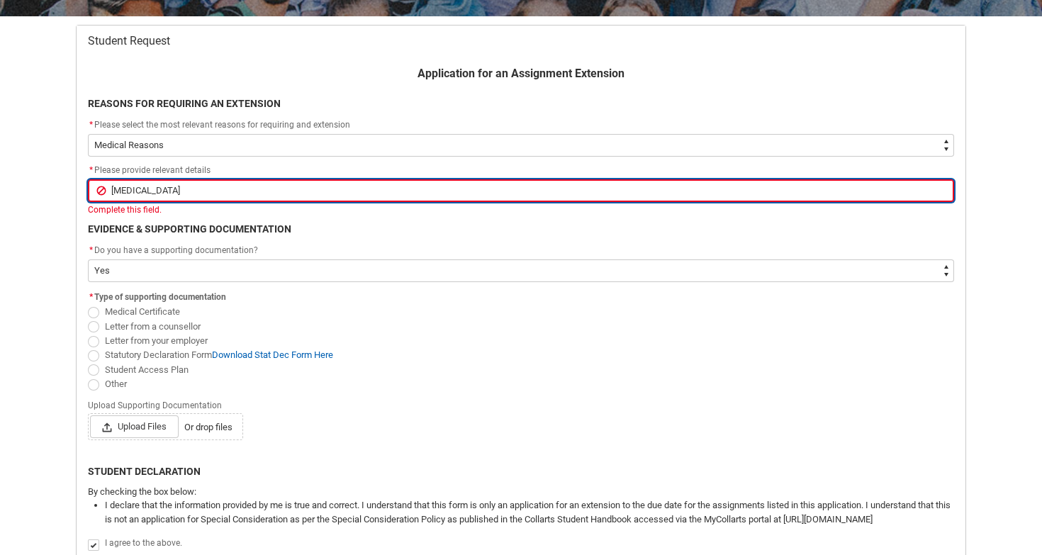
type input "relat"
type lightning-primitive-input-simple "relate"
type input "relate"
type lightning-primitive-input-simple "related"
type input "related"
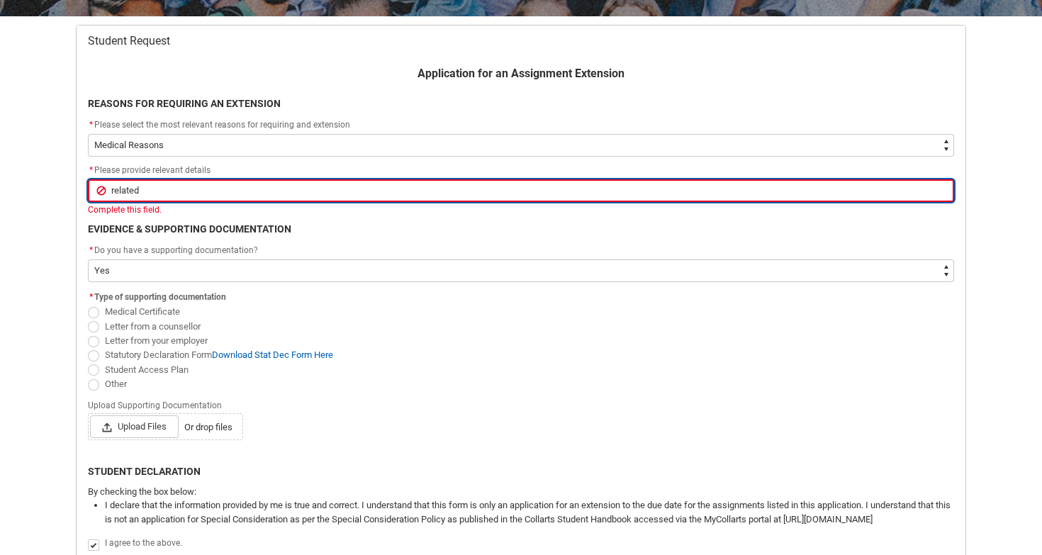
type lightning-primitive-input-simple "related"
type input "related"
type lightning-primitive-input-simple "related m"
type input "related m"
type lightning-primitive-input-simple "related me"
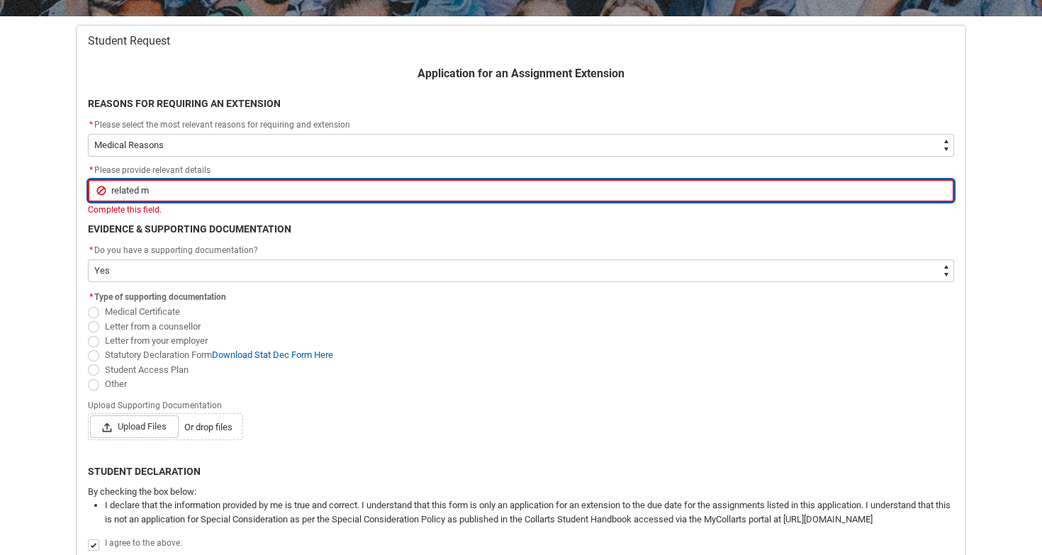
type input "related me"
type lightning-primitive-input-simple "related med"
type input "related med"
type lightning-primitive-input-simple "related medi"
type input "related medi"
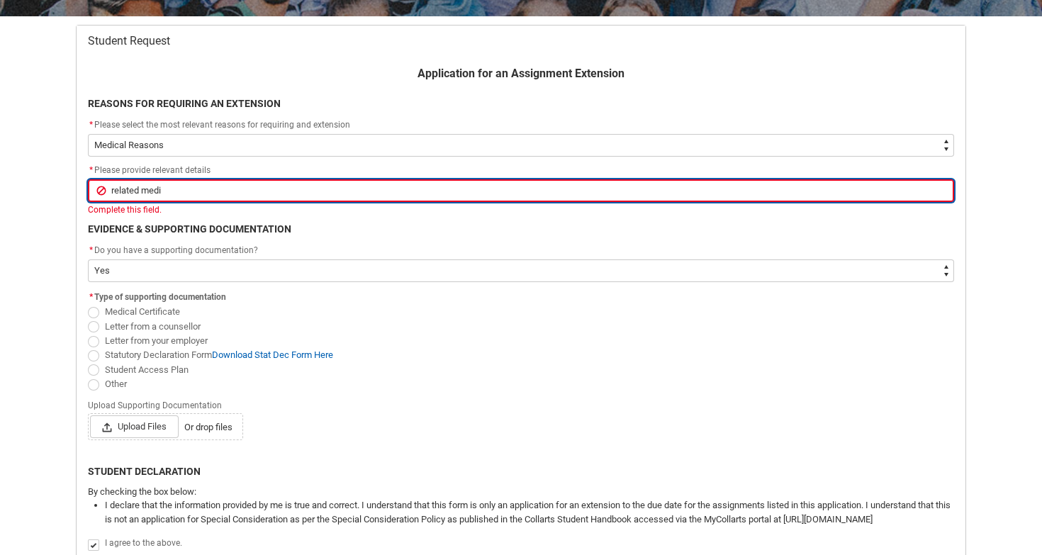
type lightning-primitive-input-simple "related medic"
type input "related medic"
type lightning-primitive-input-simple "related medica"
type input "related medica"
type lightning-primitive-input-simple "related medical"
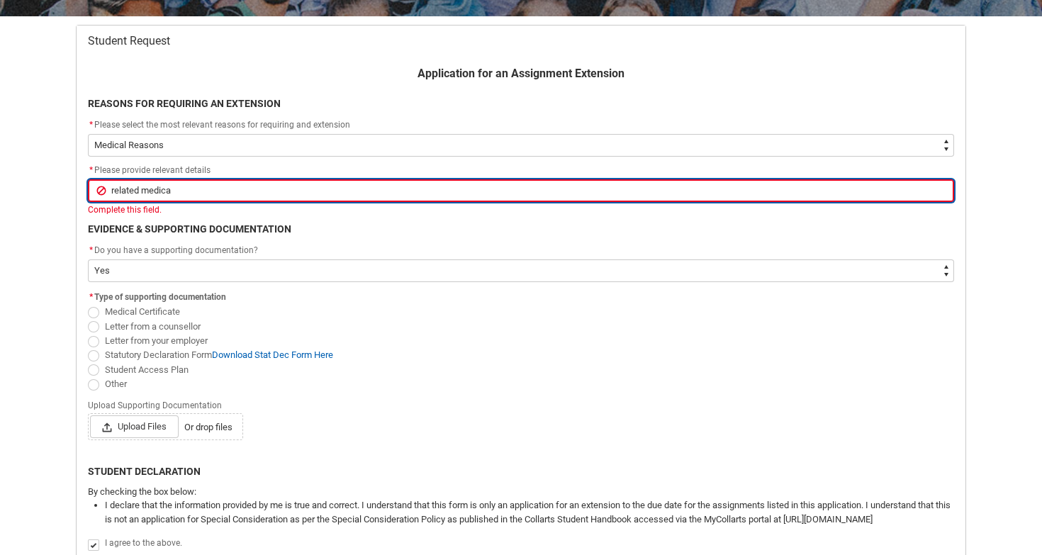
type input "related medical"
type lightning-primitive-input-simple "related medical"
type input "related medical"
type lightning-primitive-input-simple "related medical i"
type input "related medical i"
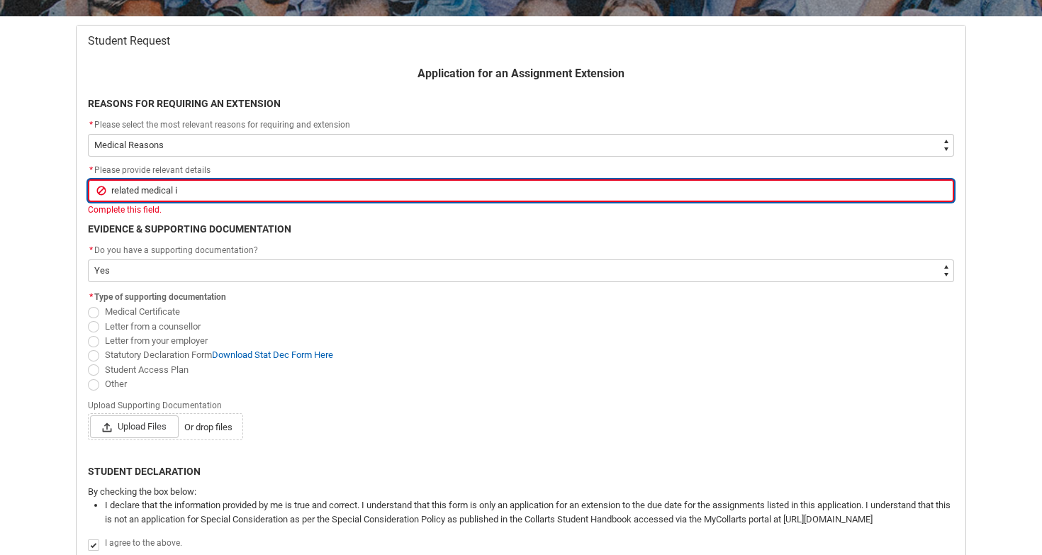
type lightning-primitive-input-simple "related medical is"
type input "related medical is"
type lightning-primitive-input-simple "related medical iss"
type input "related medical iss"
type lightning-primitive-input-simple "related medical issu"
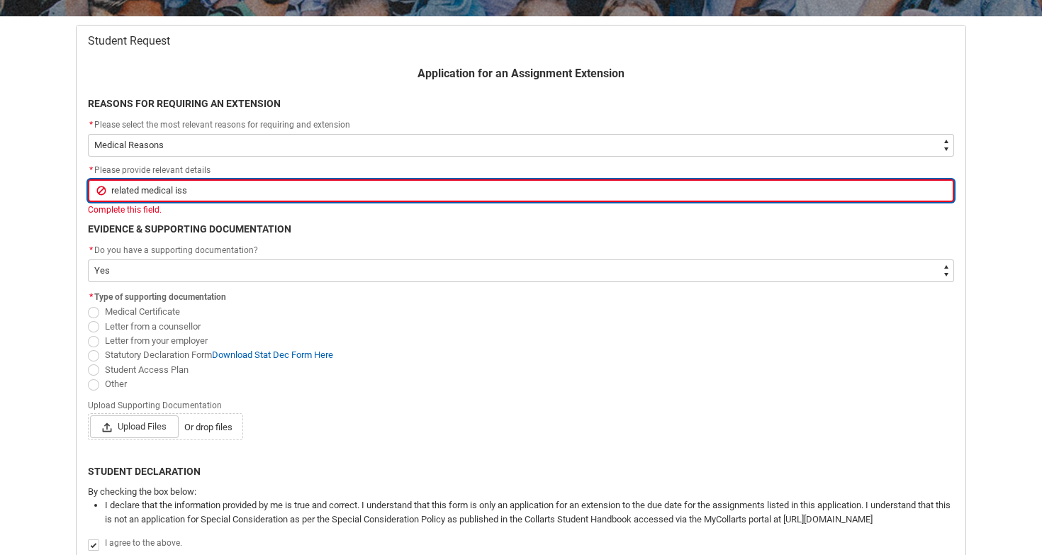
type input "related medical issu"
type lightning-primitive-input-simple "related medical issue"
type input "related medical issue"
type lightning-primitive-input-simple "related medical issues"
type input "related medical issues"
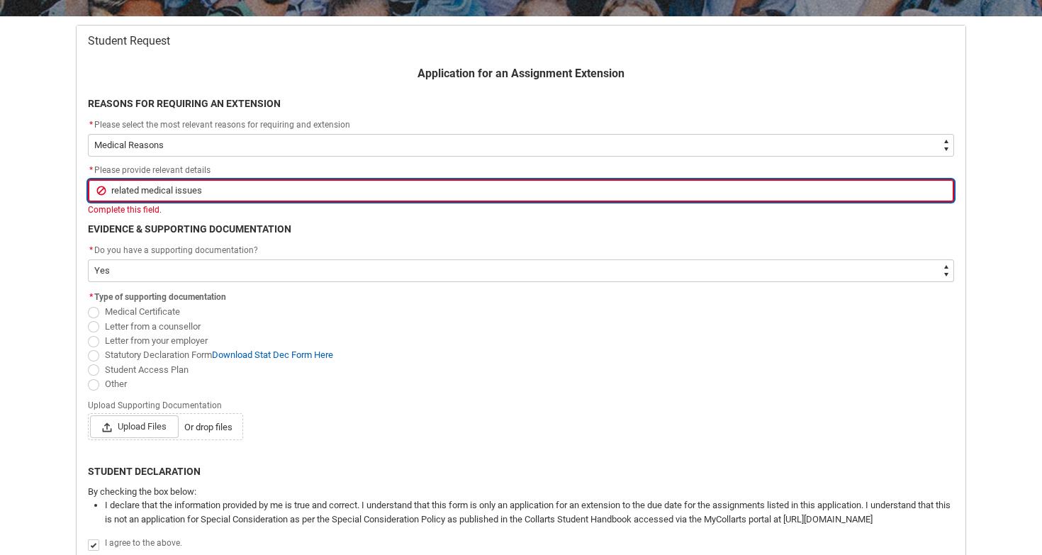
type lightning-primitive-input-simple "related medical issues"
type input "related medical issues"
type lightning-primitive-input-simple "related medical issues p"
type input "related medical issues p"
type lightning-primitive-input-simple "related medical issues pr"
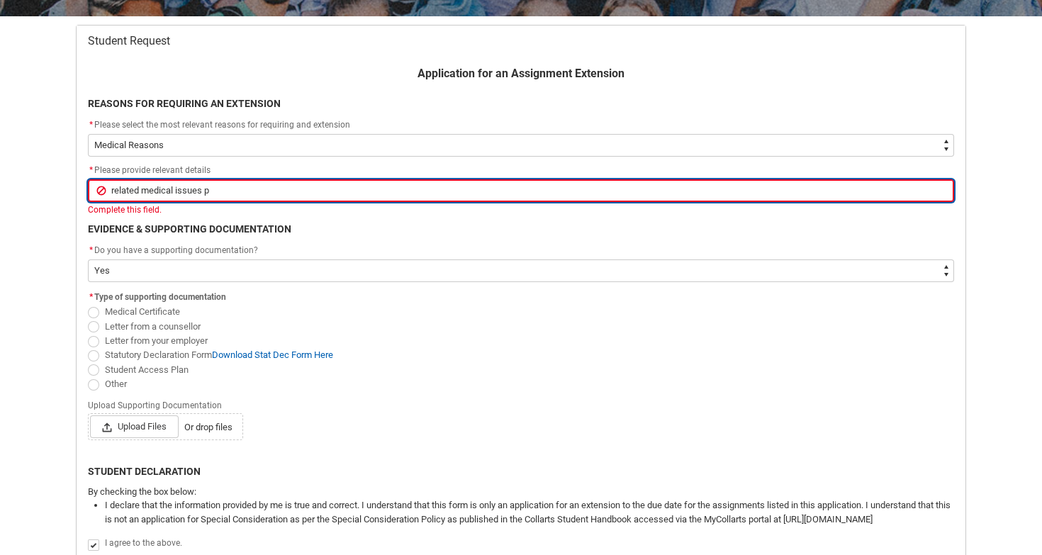
type input "related medical issues pr"
type lightning-primitive-input-simple "related medical issues pre"
type input "related medical issues pre"
type lightning-primitive-input-simple "related medical issues prev"
type input "related medical issues prev"
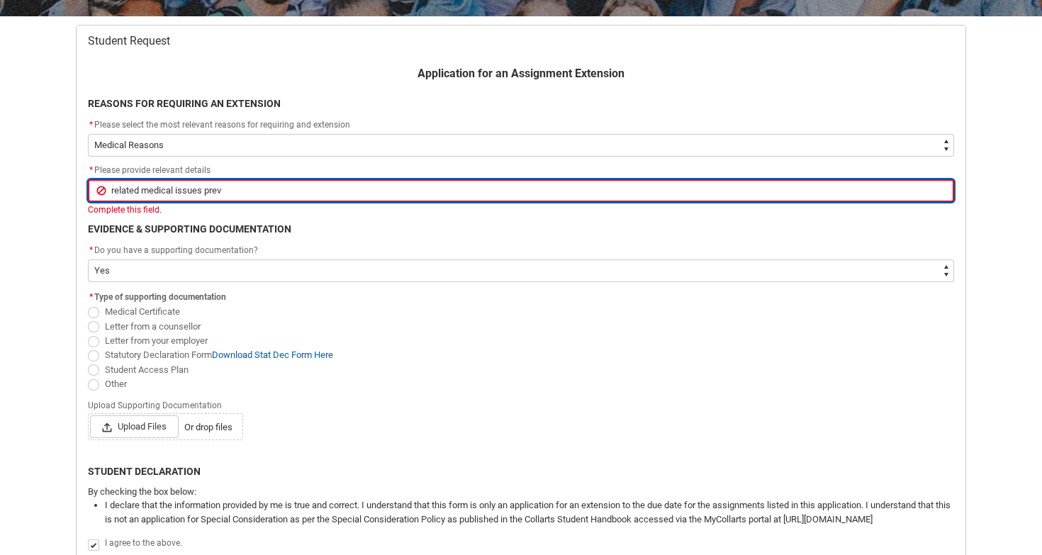
type lightning-primitive-input-simple "related medical issues pre"
type input "related medical issues pre"
type lightning-primitive-input-simple "related medical issues pr"
type input "related medical issues pr"
type lightning-primitive-input-simple "related medical issues p"
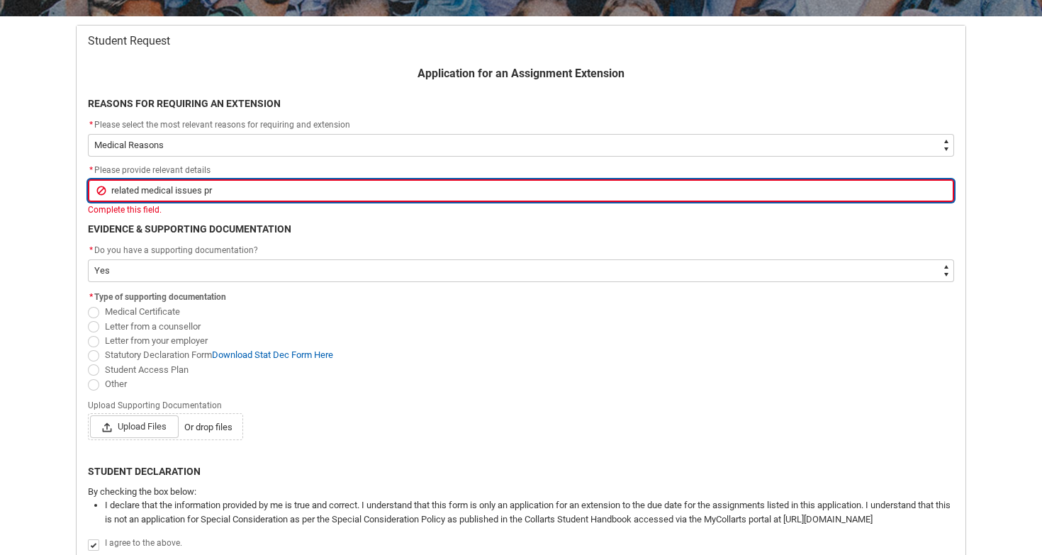
type input "related medical issues p"
type lightning-primitive-input-simple "related medical issues"
type input "related medical issues"
drag, startPoint x: 147, startPoint y: 188, endPoint x: 99, endPoint y: 187, distance: 48.9
click at [99, 187] on input "related medical issues" at bounding box center [521, 190] width 866 height 23
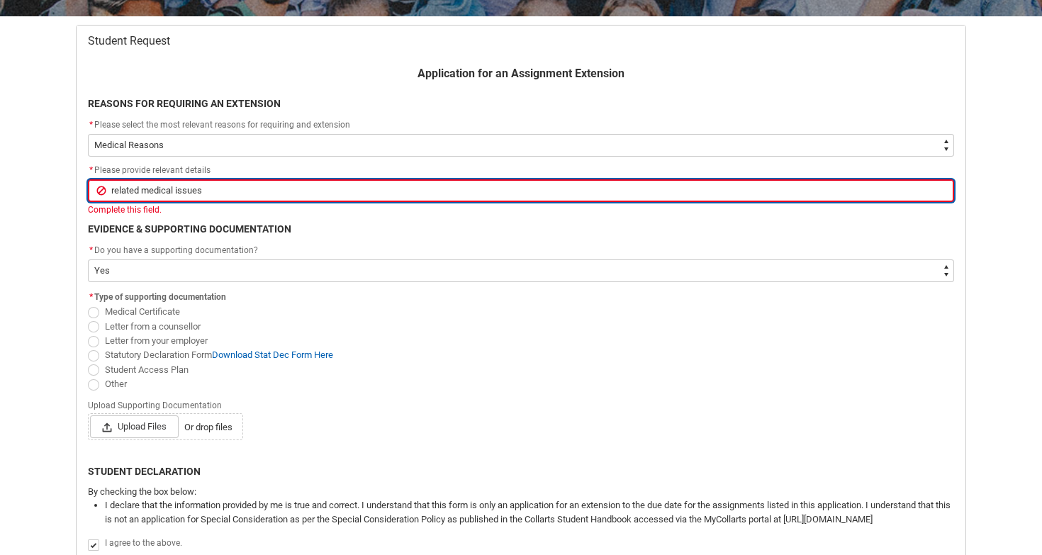
type lightning-primitive-input-simple "edical issues"
type input "edical issues"
type lightning-primitive-input-simple "Medical issues"
type input "Medical issues"
click at [220, 184] on input "Medical issues" at bounding box center [521, 190] width 866 height 23
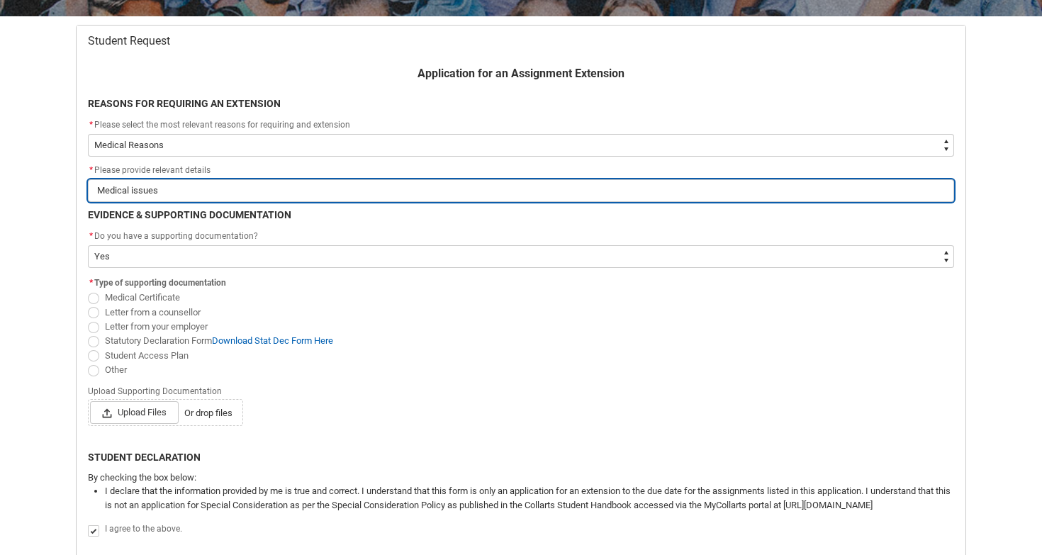
type lightning-primitive-input-simple "Medical issues"
type input "Medical issues"
type lightning-primitive-input-simple "Medical issue"
type input "Medical issue"
type lightning-primitive-input-simple "Medical issu"
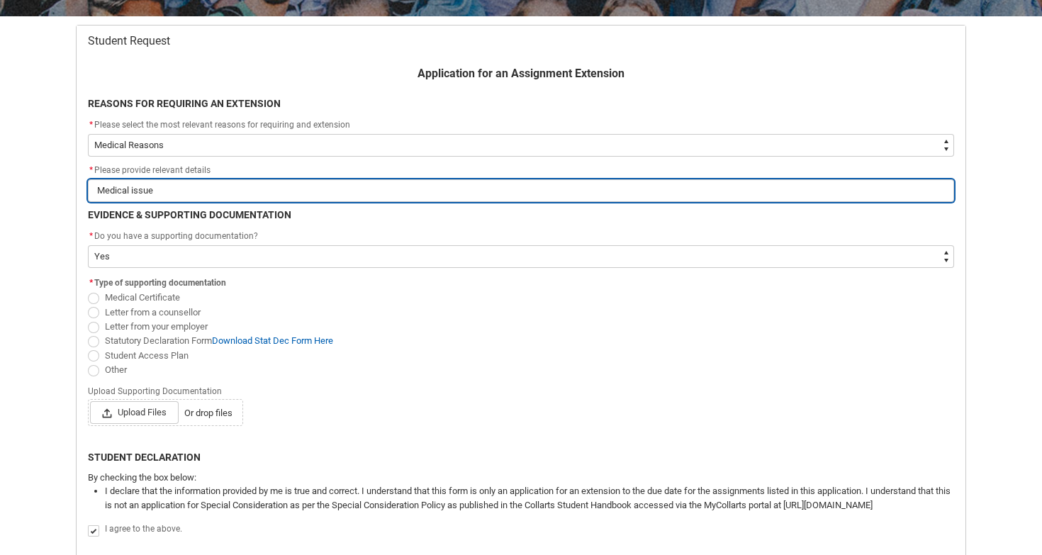
type input "Medical issu"
type lightning-primitive-input-simple "Medical iss"
type input "Medical iss"
type lightning-primitive-input-simple "Medical is"
type input "Medical is"
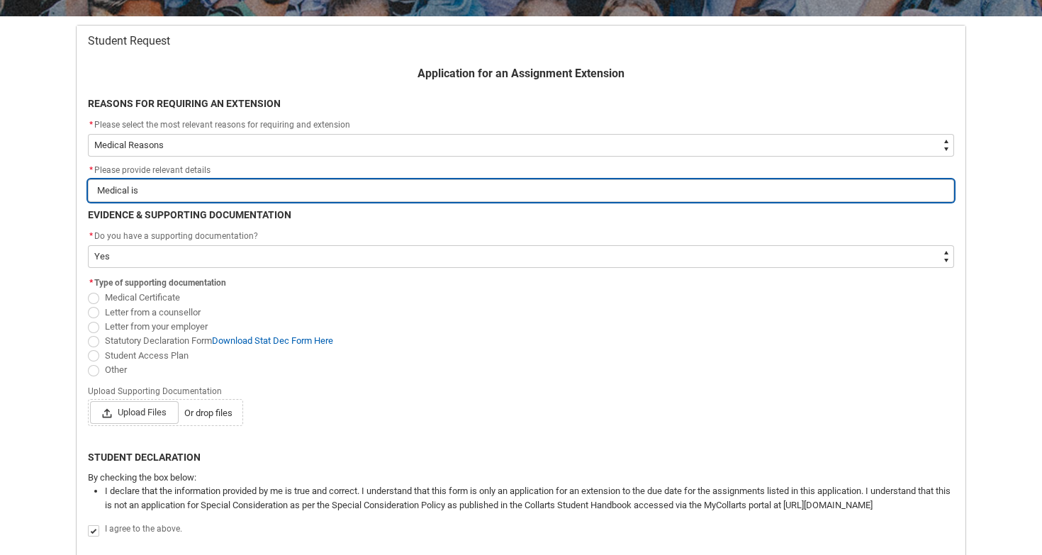
type lightning-primitive-input-simple "Medical i"
type input "Medical i"
type lightning-primitive-input-simple "Medical"
type input "Medical"
type lightning-primitive-input-simple "Medical"
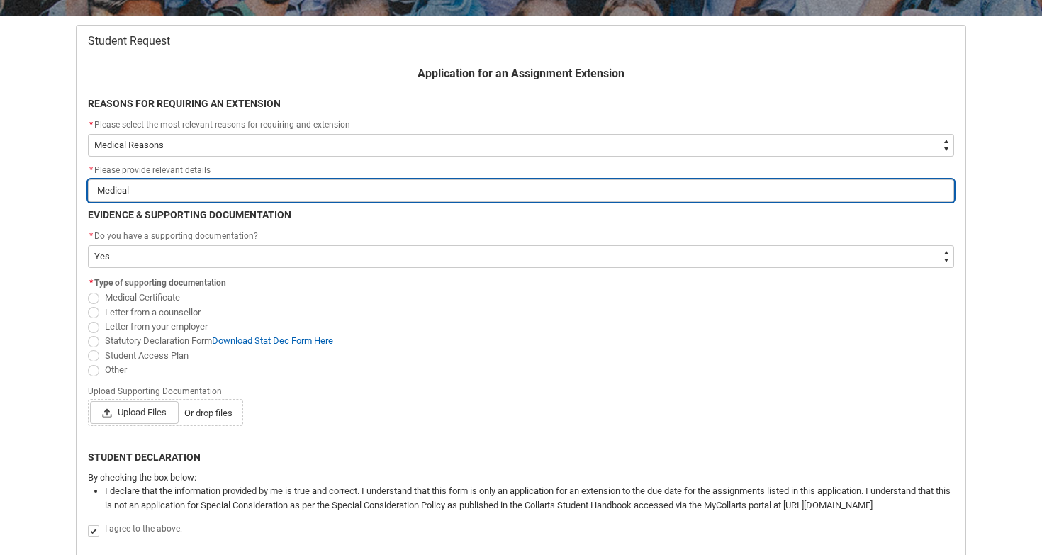
type input "Medical"
type lightning-primitive-input-simple "Medica"
type input "Medica"
type lightning-primitive-input-simple "Medic"
type input "Medic"
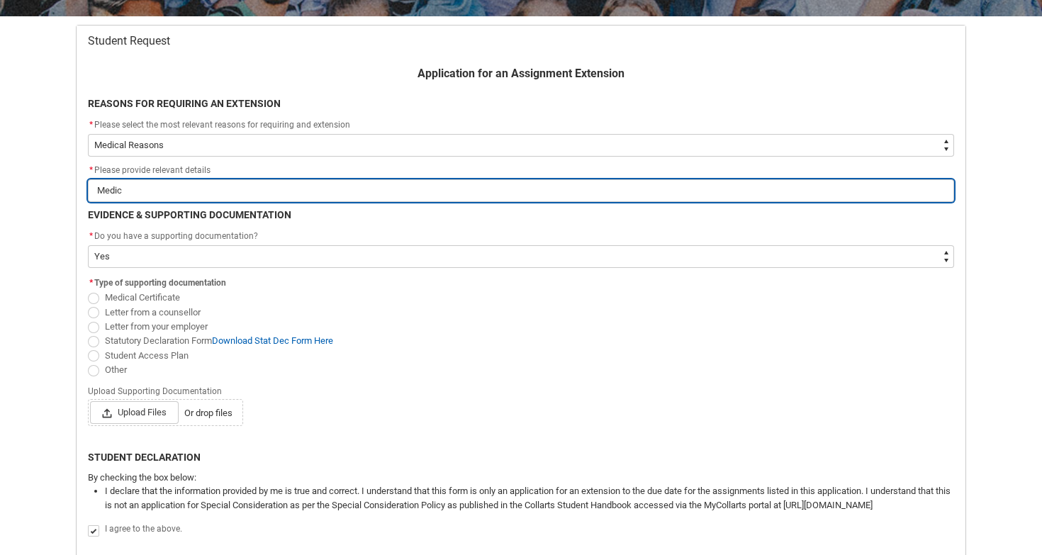
type lightning-primitive-input-simple "Medi"
type input "Medi"
type lightning-primitive-input-simple "Med"
type input "Med"
type lightning-primitive-input-simple "Me"
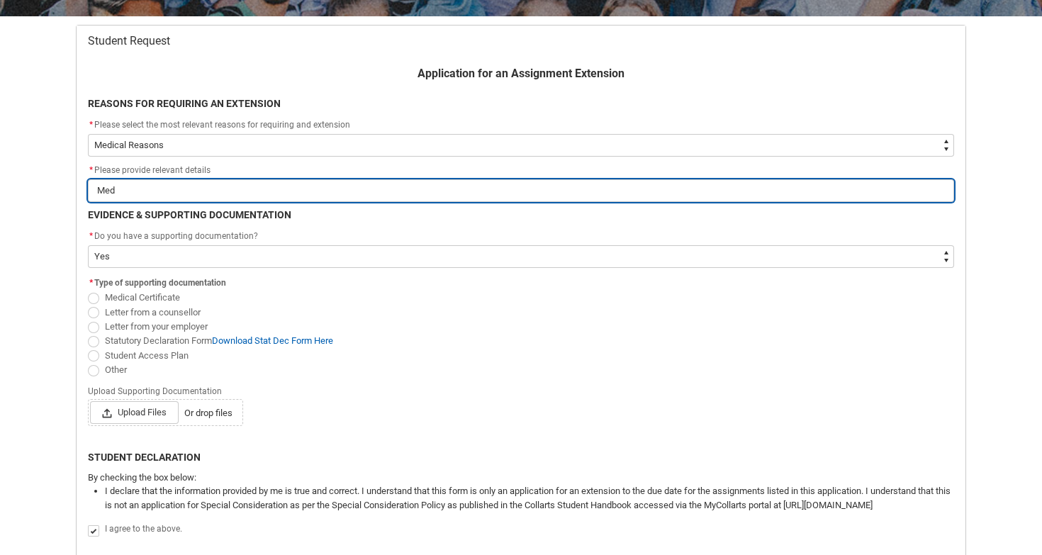
type input "Me"
type lightning-primitive-input-simple "M"
type input "M"
paste input ""Due to unforeseen medical circumstances, I was unable to complete the assignme…"
type lightning-primitive-input-simple ""Due to unforeseen medical circumstances, I was unable to complete the assignme…"
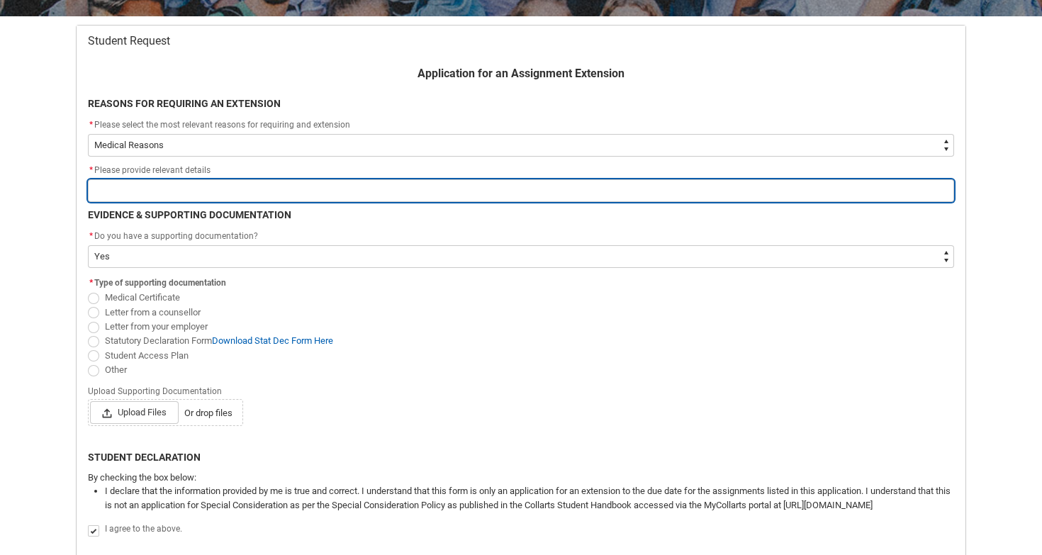
type input ""Due to unforeseen medical circumstances, I was unable to complete the assignme…"
click at [100, 189] on input ""Due to unforeseen medical circumstances, I was unable to complete the assignme…" at bounding box center [521, 190] width 866 height 23
type lightning-primitive-input-simple "Due to unforeseen medical circumstances, I was unable to complete the assignmen…"
type input "Due to unforeseen medical circumstances, I was unable to complete the assignmen…"
click at [491, 192] on input "Due to unforeseen medical circumstances, I was unable to complete the assignmen…" at bounding box center [521, 190] width 866 height 23
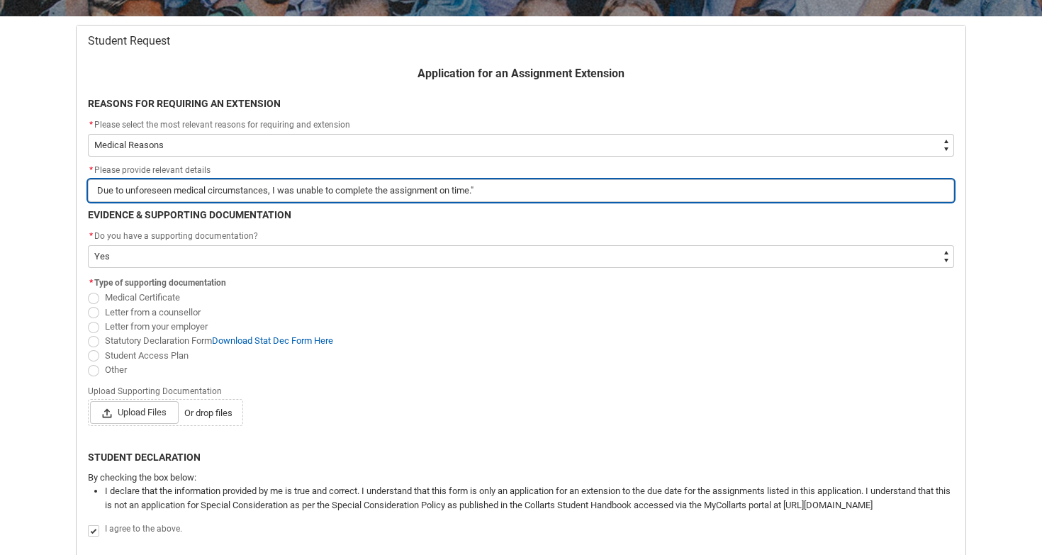
type lightning-primitive-input-simple "Due to unforeseen medical circumstances, I was unable to complete the assignmen…"
type input "Due to unforeseen medical circumstances, I was unable to complete the assignmen…"
drag, startPoint x: 378, startPoint y: 191, endPoint x: 282, endPoint y: 191, distance: 95.7
click at [281, 191] on input "Due to unforeseen medical circumstances, I was unable to complete the assignmen…" at bounding box center [521, 190] width 866 height 23
type lightning-primitive-input-simple "Due to unforeseen medical circumstances, I the assignment on time."
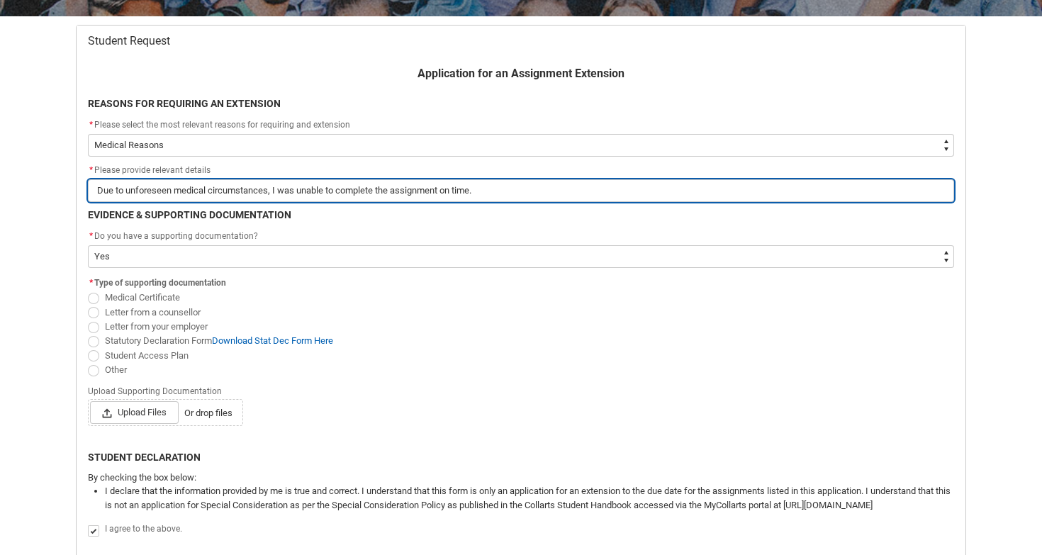
type input "Due to unforeseen medical circumstances, I the assignment on time."
type lightning-primitive-input-simple "Due to unforeseen medical circumstances, I athe assignment on time."
type input "Due to unforeseen medical circumstances, I athe assignment on time."
type lightning-primitive-input-simple "Due to unforeseen medical circumstances, I amthe assignment on time."
type input "Due to unforeseen medical circumstances, I amthe assignment on time."
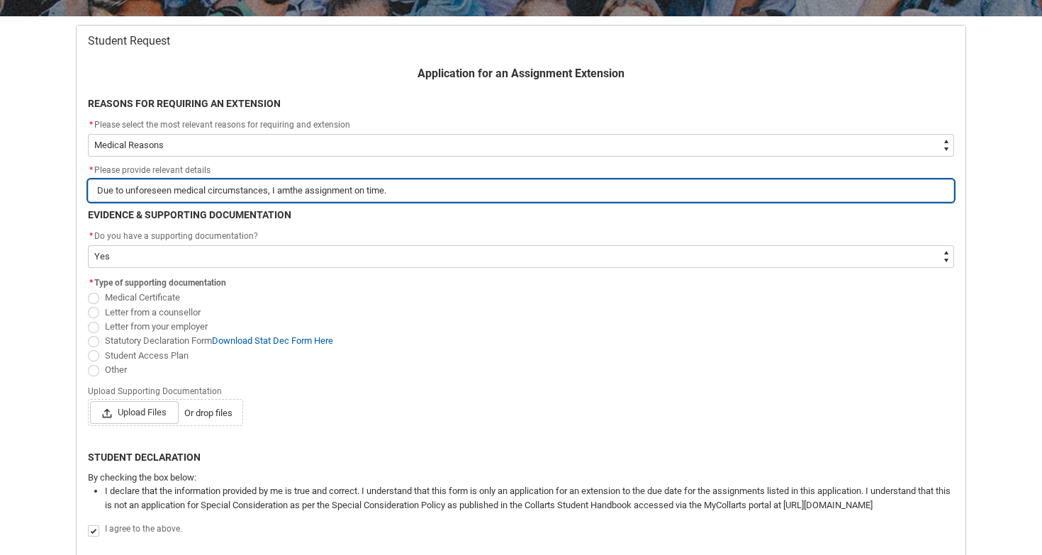
type lightning-primitive-input-simple "Due to unforeseen medical circumstances, I am the assignment on time."
type input "Due to unforeseen medical circumstances, I am the assignment on time."
type lightning-primitive-input-simple "Due to unforeseen medical circumstances, I am rthe assignment on time."
type input "Due to unforeseen medical circumstances, I am rthe assignment on time."
type lightning-primitive-input-simple "Due to unforeseen medical circumstances, I am rethe assignment on time."
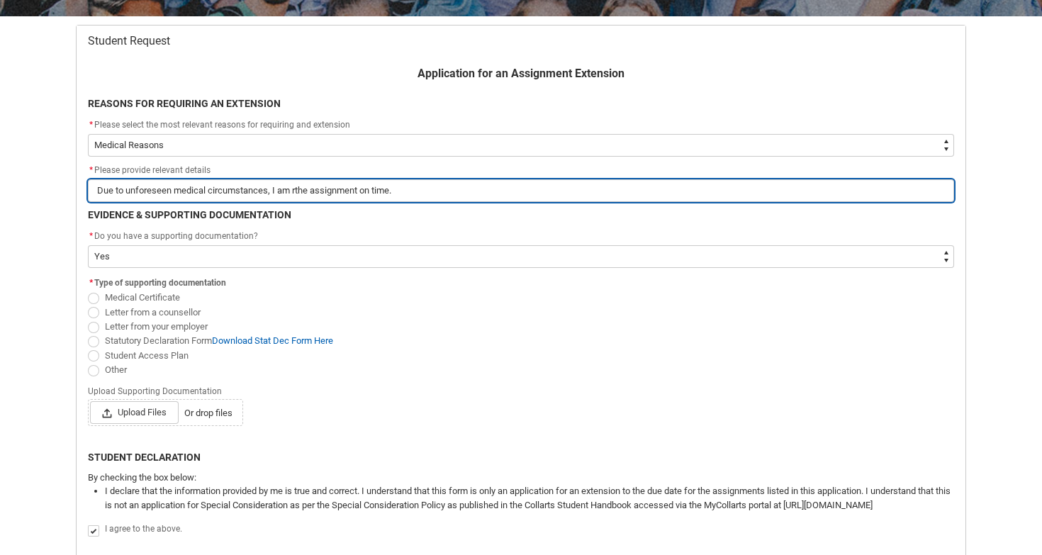
type input "Due to unforeseen medical circumstances, I am rethe assignment on time."
type lightning-primitive-input-simple "Due to unforeseen medical circumstances, I am reqthe assignment on time."
type input "Due to unforeseen medical circumstances, I am reqthe assignment on time."
type lightning-primitive-input-simple "Due to unforeseen medical circumstances, I am requthe assignment on time."
type input "Due to unforeseen medical circumstances, I am requthe assignment on time."
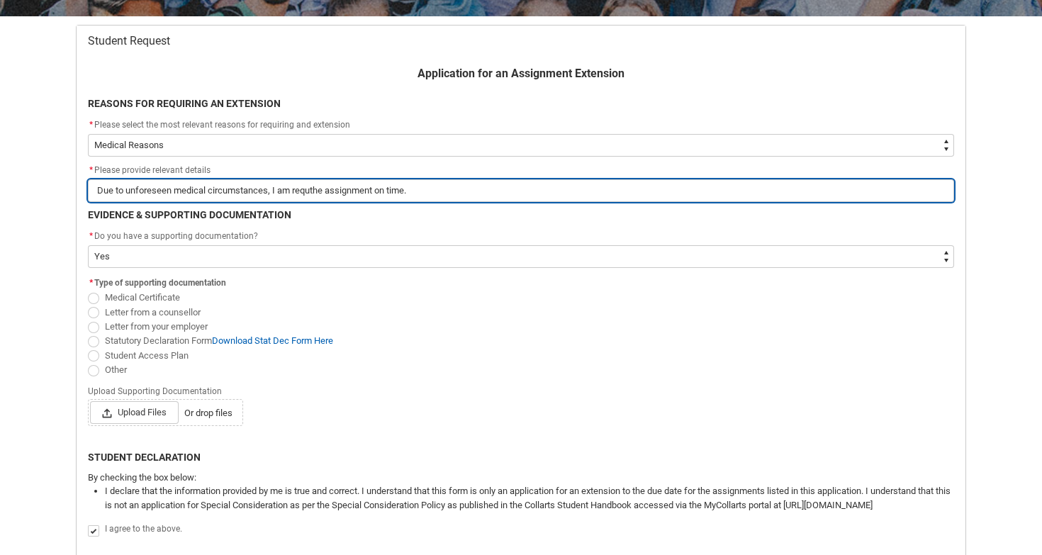
type lightning-primitive-input-simple "Due to unforeseen medical circumstances, I am requethe assignment on time."
type input "Due to unforeseen medical circumstances, I am requethe assignment on time."
type lightning-primitive-input-simple "Due to unforeseen medical circumstances, I am requesthe assignment on time."
type input "Due to unforeseen medical circumstances, I am requesthe assignment on time."
type lightning-primitive-input-simple "Due to unforeseen medical circumstances, I am requestthe assignment on time."
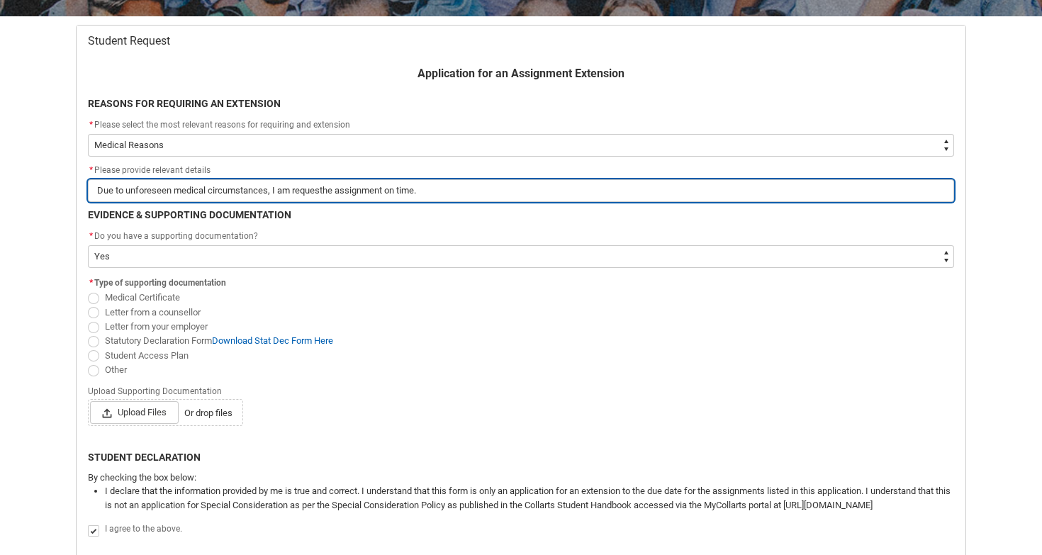
type input "Due to unforeseen medical circumstances, I am requestthe assignment on time."
type lightning-primitive-input-simple "Due to unforeseen medical circumstances, I am requestithe assignment on time."
drag, startPoint x: 493, startPoint y: 191, endPoint x: 470, endPoint y: 191, distance: 23.4
click at [470, 191] on input "Due to unforeseen medical circumstances, I am requesting for more time the assi…" at bounding box center [521, 190] width 866 height 23
click at [478, 192] on input "Due to unforeseen medical circumstances, I am requesting for more time the assi…" at bounding box center [521, 190] width 866 height 23
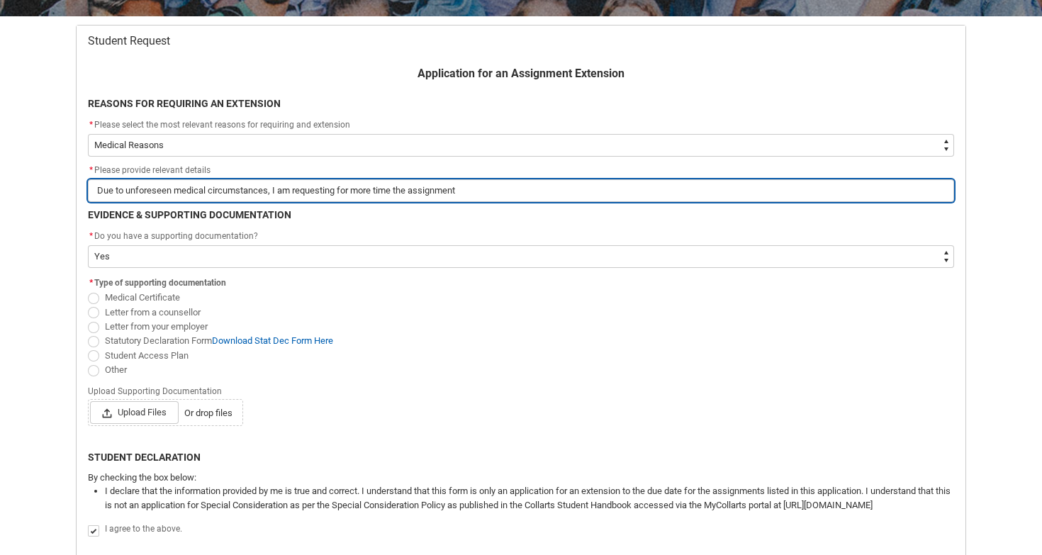
click at [396, 189] on input "Due to unforeseen medical circumstances, I am requesting for more time the assi…" at bounding box center [521, 190] width 866 height 23
click at [530, 192] on input "Due to unforeseen medical circumstances, I am requesting for more time on the a…" at bounding box center [521, 190] width 866 height 23
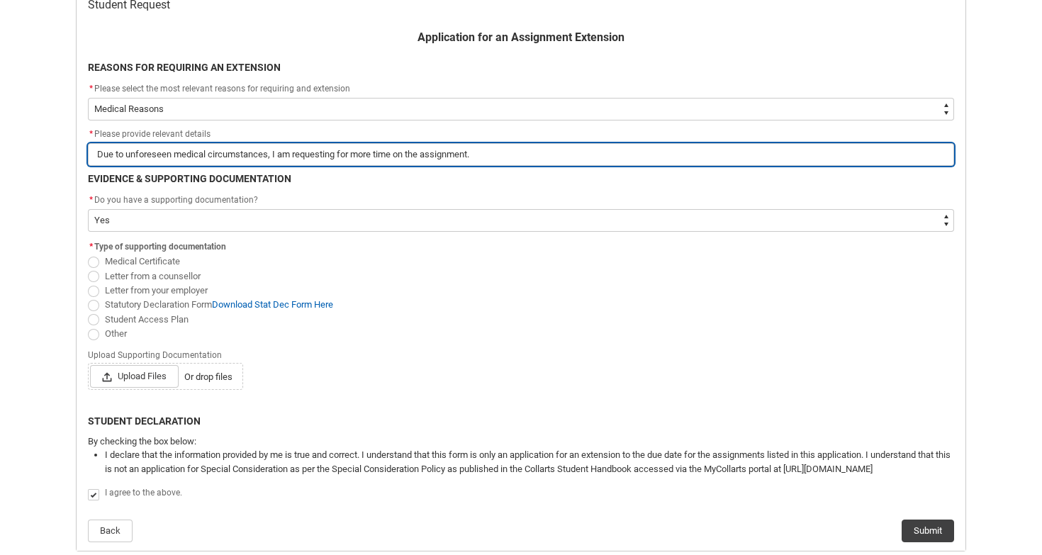
scroll to position [311, 0]
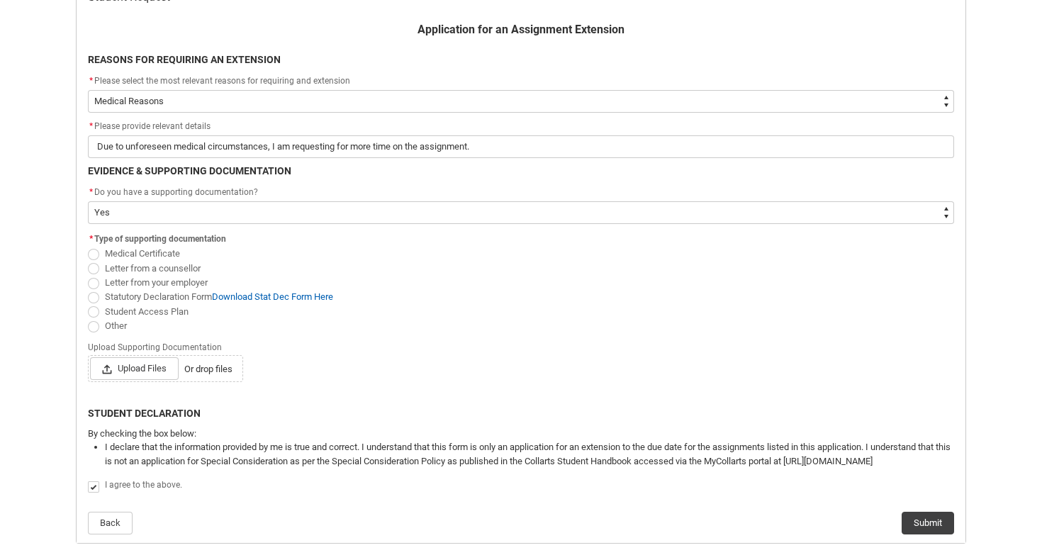
click at [94, 269] on span "Redu_Student_Request flow" at bounding box center [93, 268] width 11 height 11
click at [88, 261] on input "Letter from a counsellor" at bounding box center [87, 260] width 1 height 1
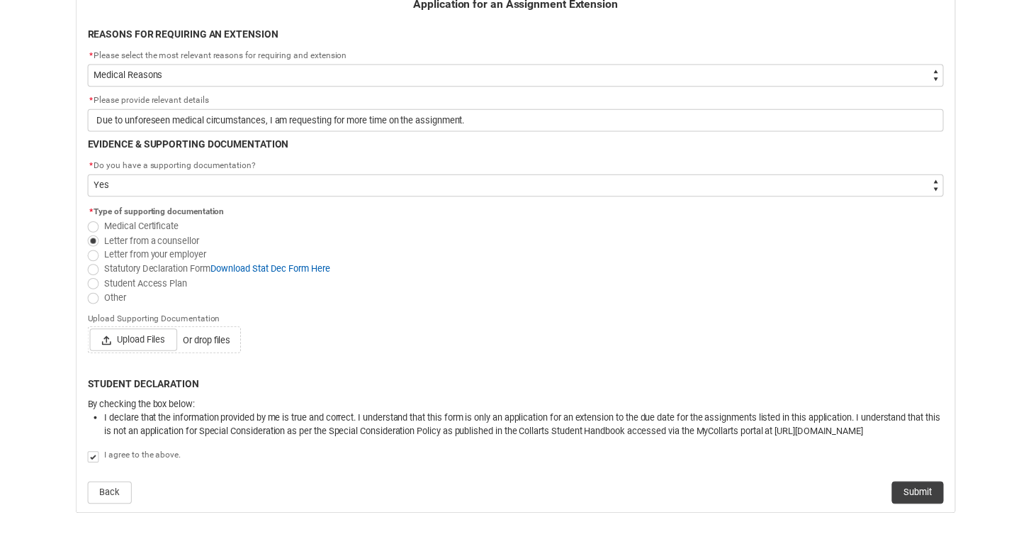
scroll to position [372, 0]
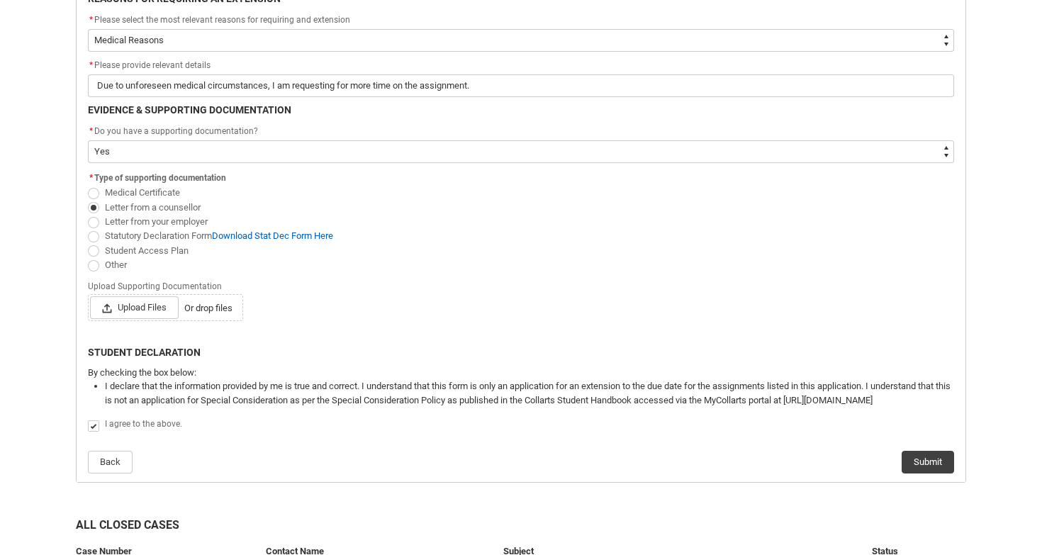
click at [210, 303] on span "Or drop files" at bounding box center [208, 308] width 48 height 14
click at [90, 296] on input "Upload Files Or drop files" at bounding box center [89, 296] width 1 height 1
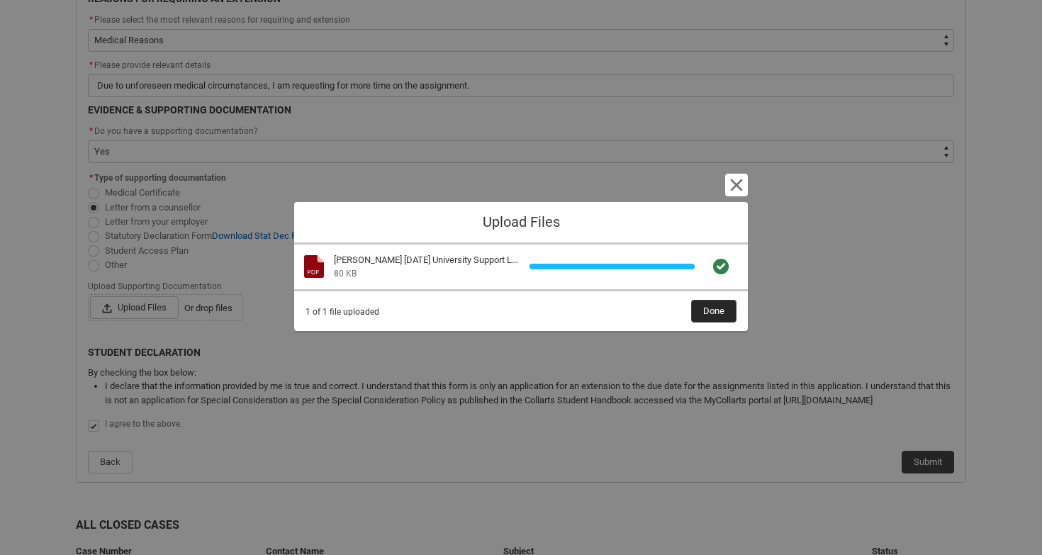
click at [727, 309] on button "Done" at bounding box center [713, 311] width 45 height 23
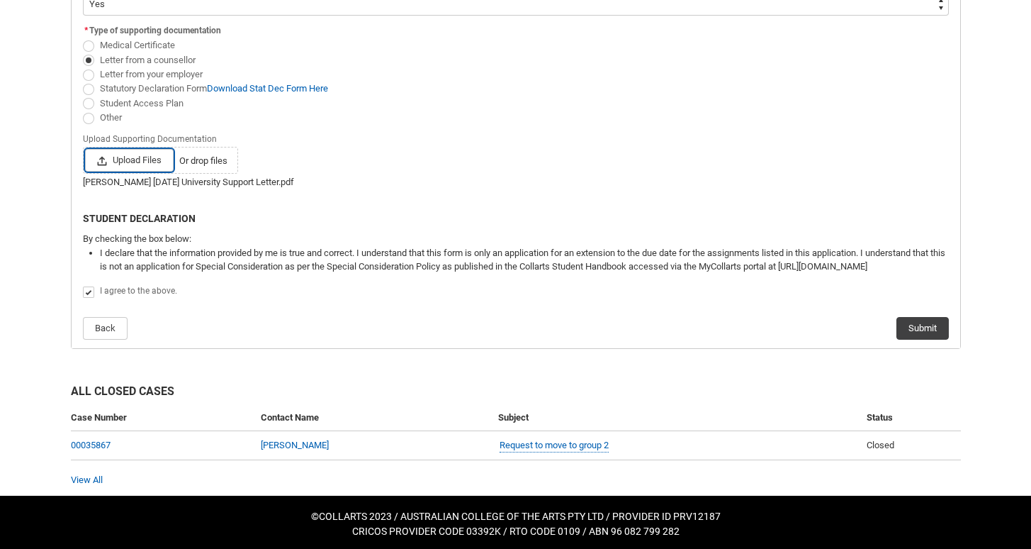
scroll to position [519, 0]
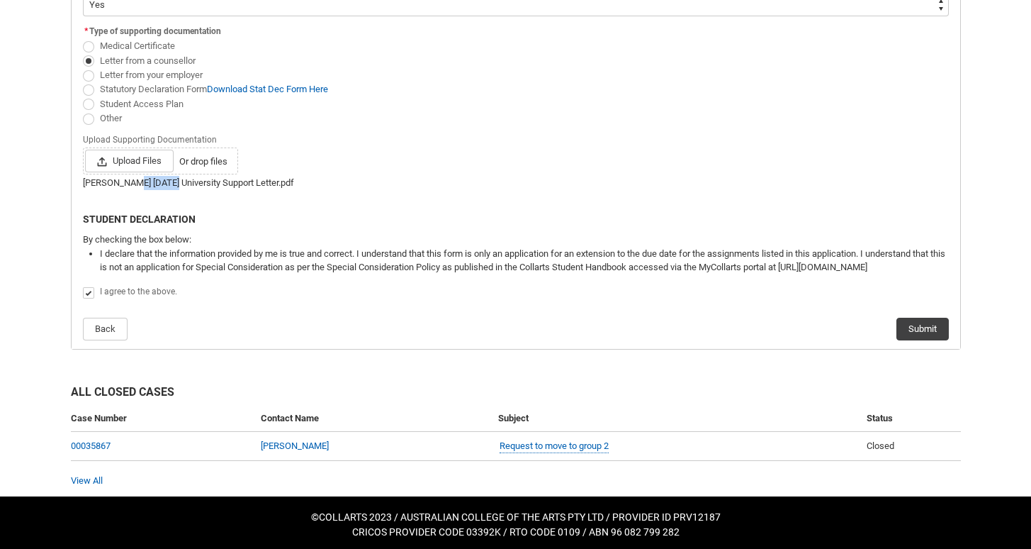
drag, startPoint x: 173, startPoint y: 186, endPoint x: 131, endPoint y: 182, distance: 42.0
click at [131, 182] on div "[PERSON_NAME] [DATE] University Support Letter.pdf" at bounding box center [516, 183] width 866 height 14
click at [165, 188] on div "[PERSON_NAME] [DATE] University Support Letter.pdf" at bounding box center [516, 183] width 866 height 14
click at [172, 185] on div "[PERSON_NAME] [DATE] University Support Letter.pdf" at bounding box center [516, 183] width 866 height 14
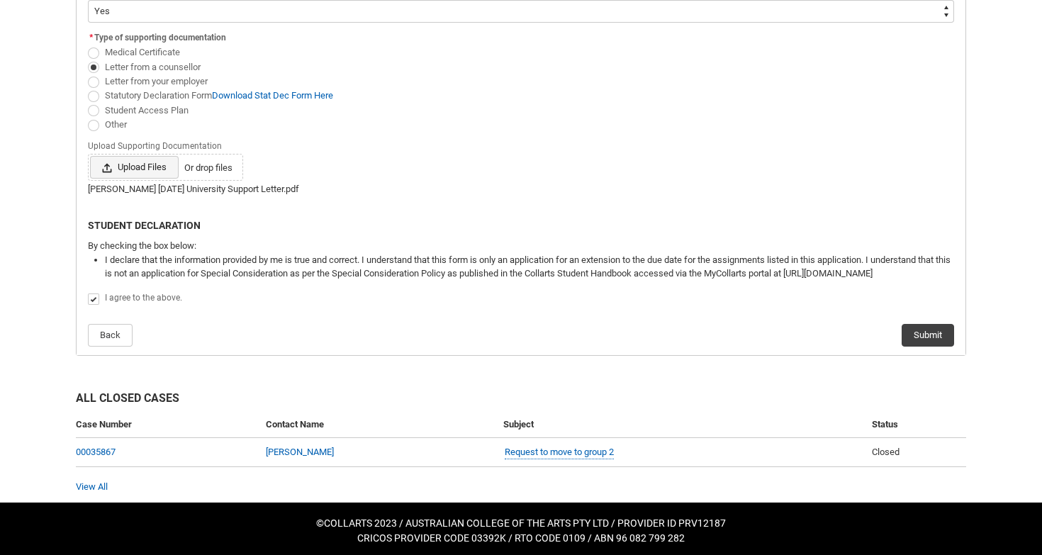
click at [148, 164] on span "Upload Files" at bounding box center [134, 167] width 89 height 23
click at [90, 156] on input "Upload Files Or drop files" at bounding box center [89, 155] width 1 height 1
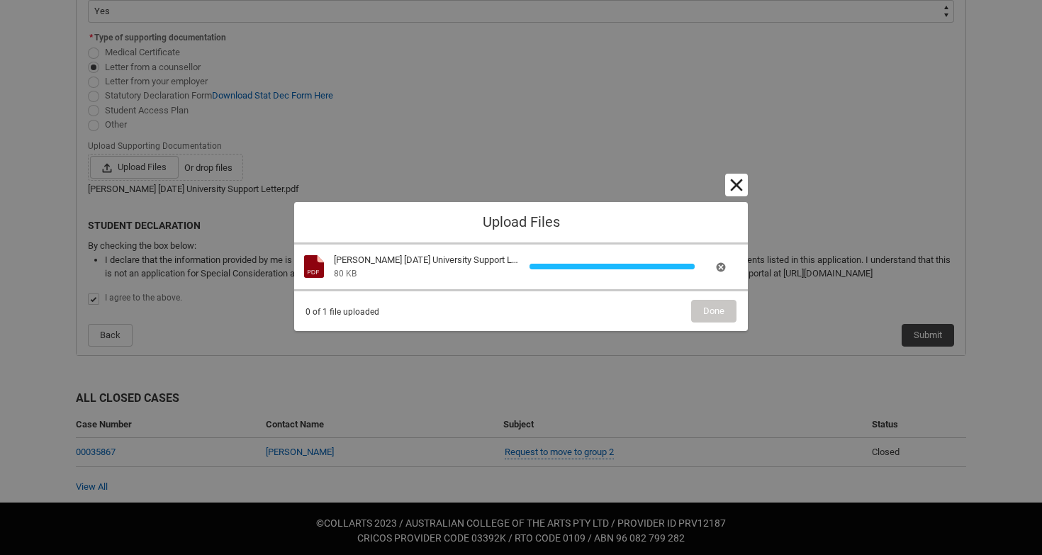
click at [743, 189] on button "Cancel and close" at bounding box center [736, 185] width 23 height 23
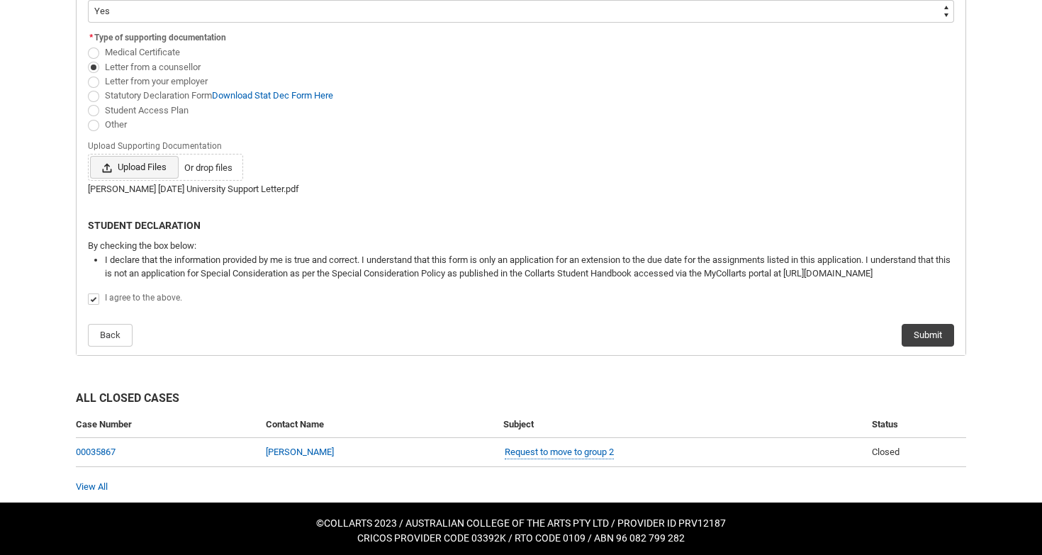
click at [155, 166] on span "Upload Files" at bounding box center [134, 167] width 89 height 23
click at [90, 156] on input "Upload Files Or drop files" at bounding box center [89, 155] width 1 height 1
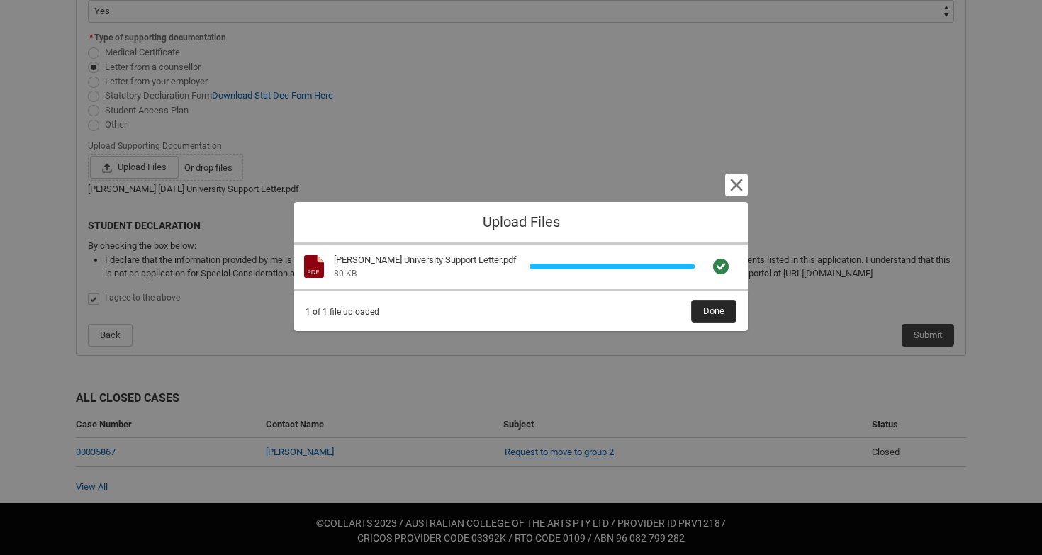
click at [712, 312] on span "Done" at bounding box center [713, 311] width 21 height 21
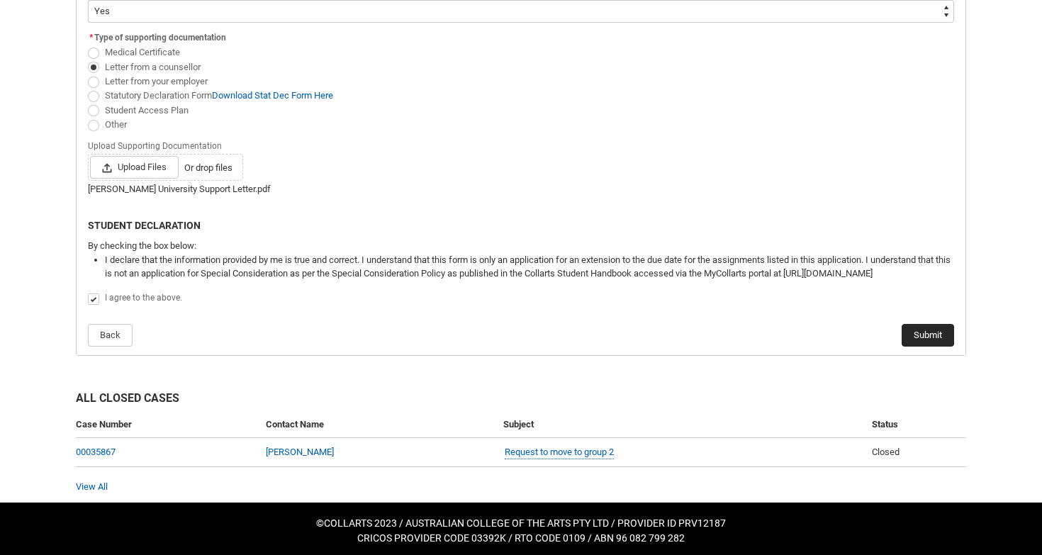
click at [923, 339] on button "Submit" at bounding box center [928, 335] width 52 height 23
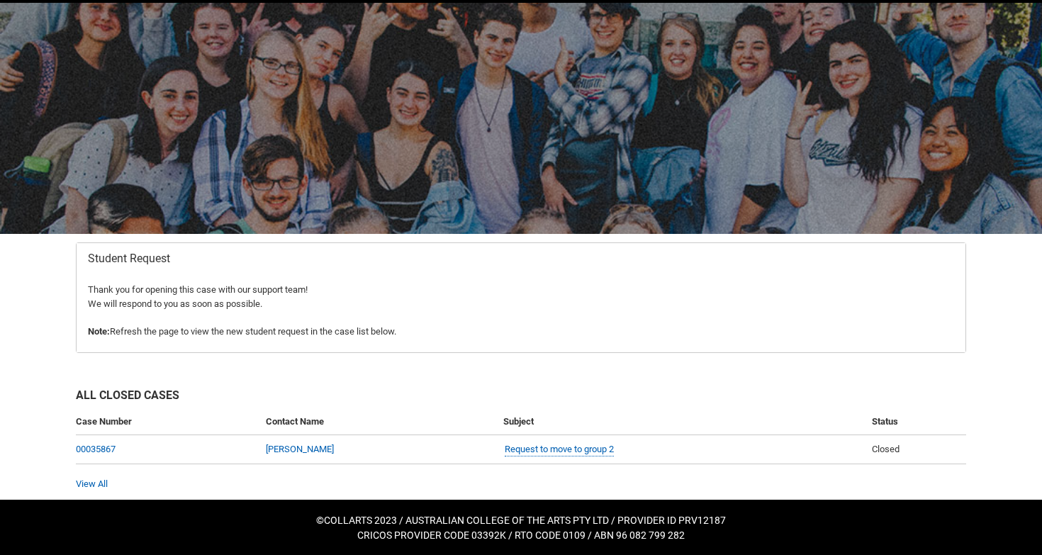
scroll to position [48, 0]
